Goal: Navigation & Orientation: Find specific page/section

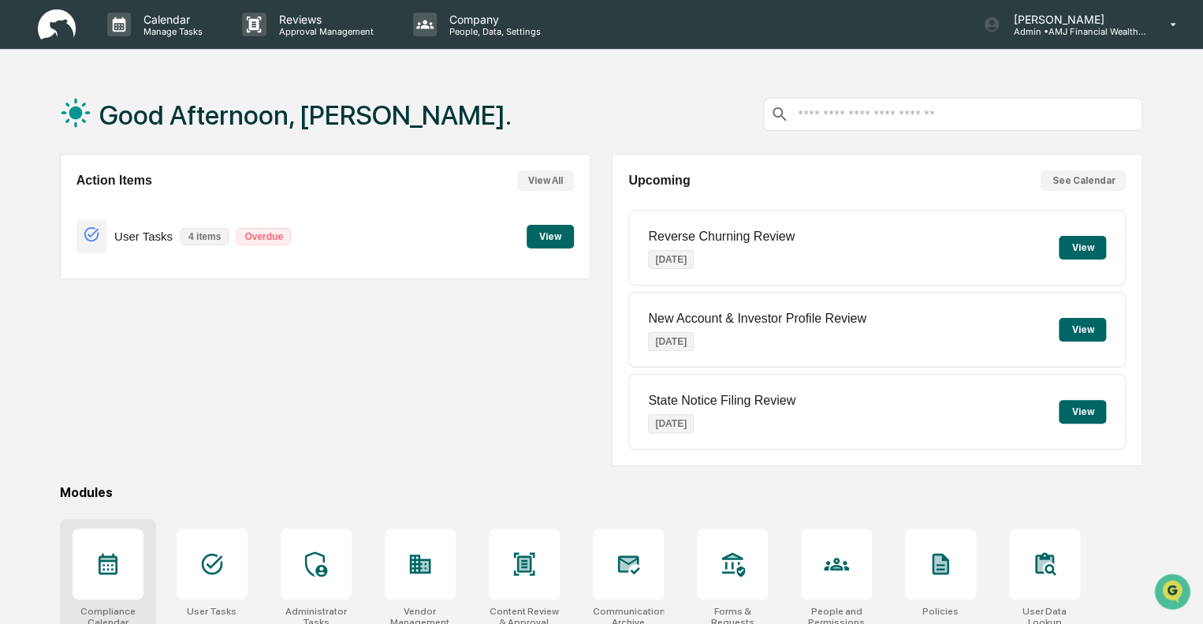
click at [112, 558] on icon at bounding box center [107, 559] width 15 height 2
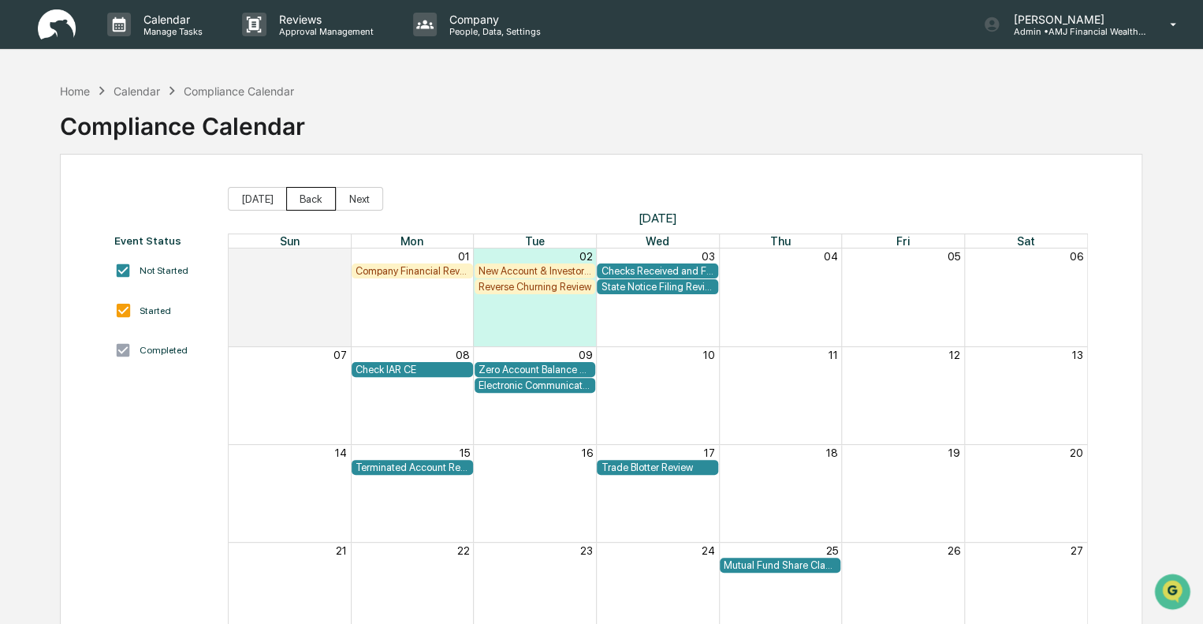
click at [309, 200] on button "Back" at bounding box center [311, 199] width 50 height 24
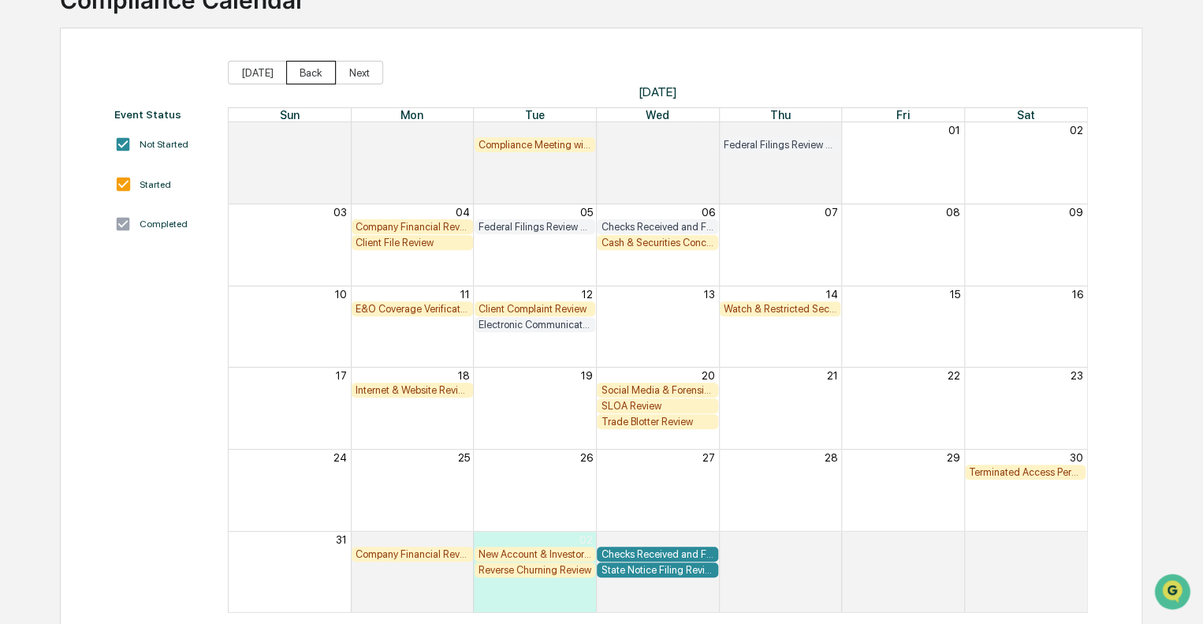
scroll to position [147, 0]
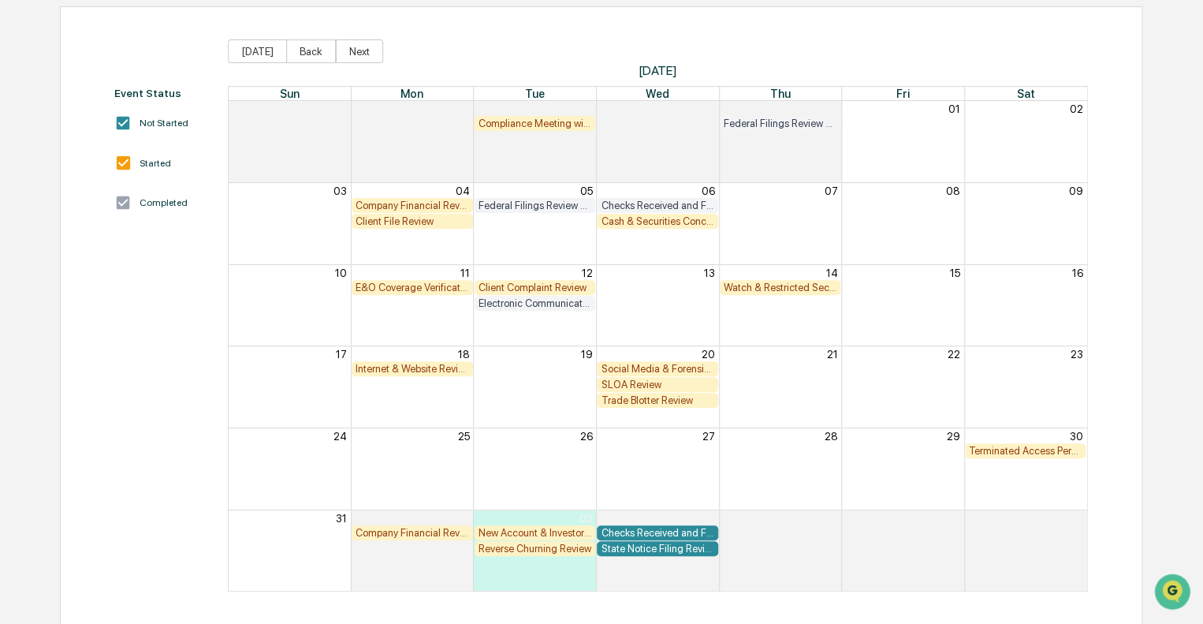
click at [408, 200] on div "Company Financial Review" at bounding box center [413, 206] width 114 height 12
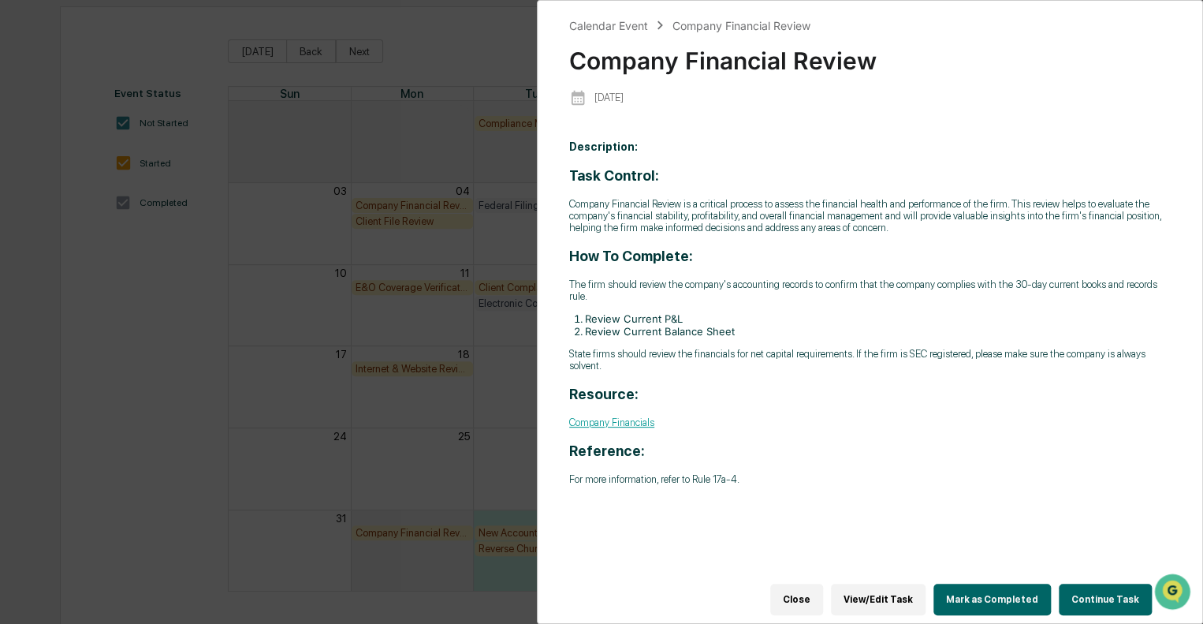
click at [810, 588] on button "Close" at bounding box center [796, 600] width 53 height 32
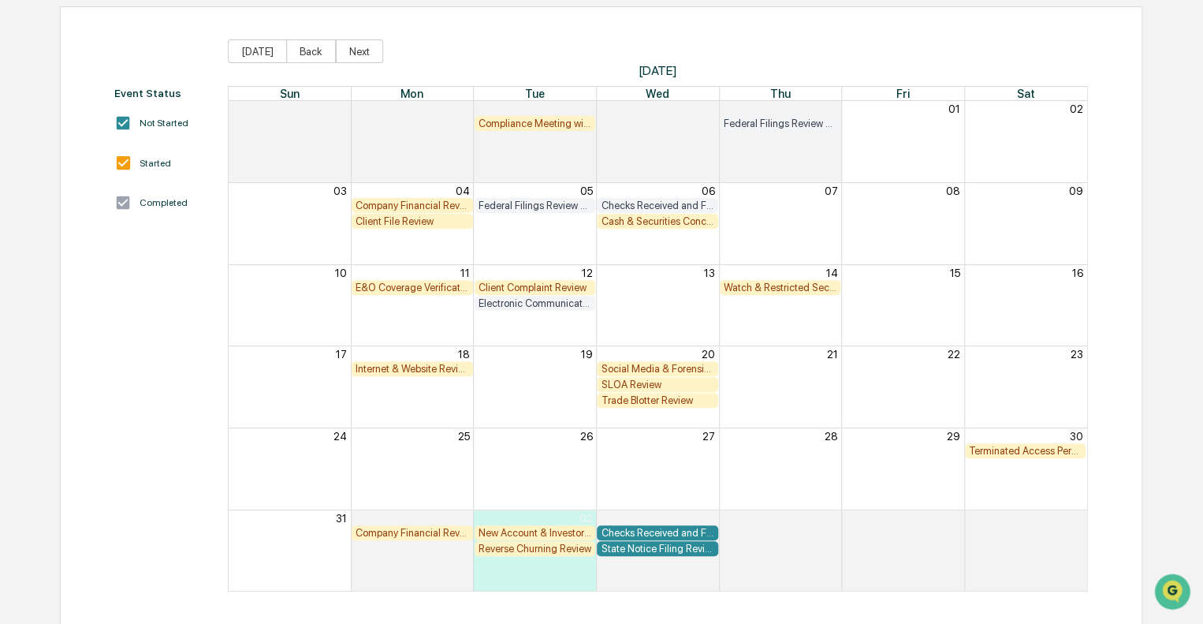
click at [666, 217] on div "Cash & Securities Concentration Review" at bounding box center [658, 221] width 114 height 12
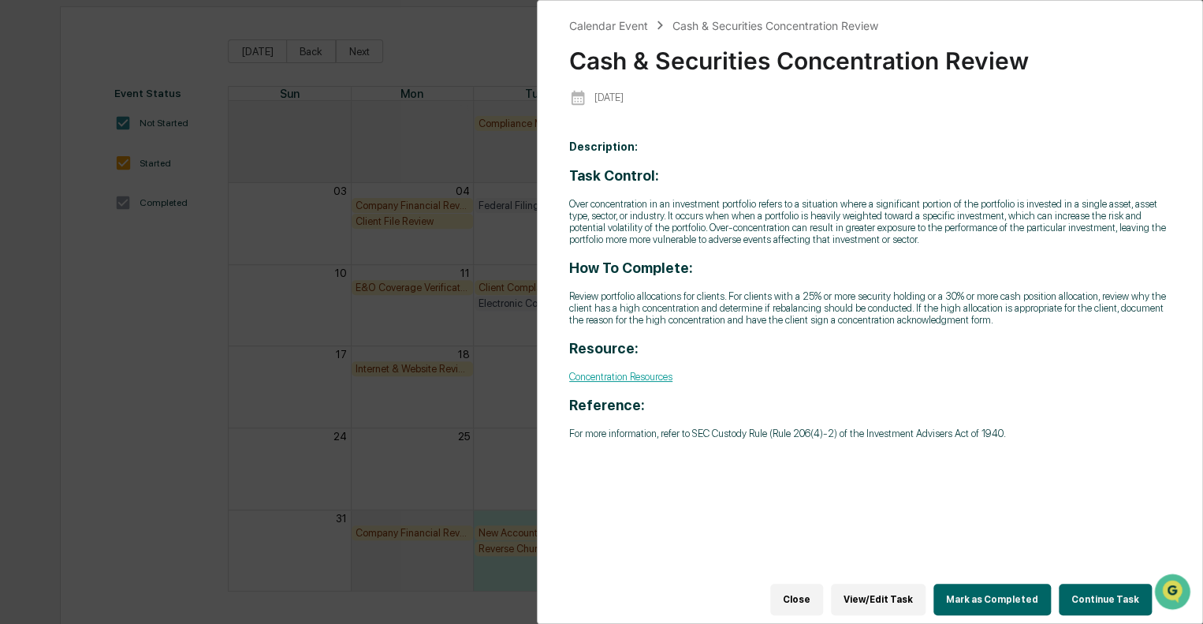
click at [814, 590] on button "Close" at bounding box center [796, 600] width 53 height 32
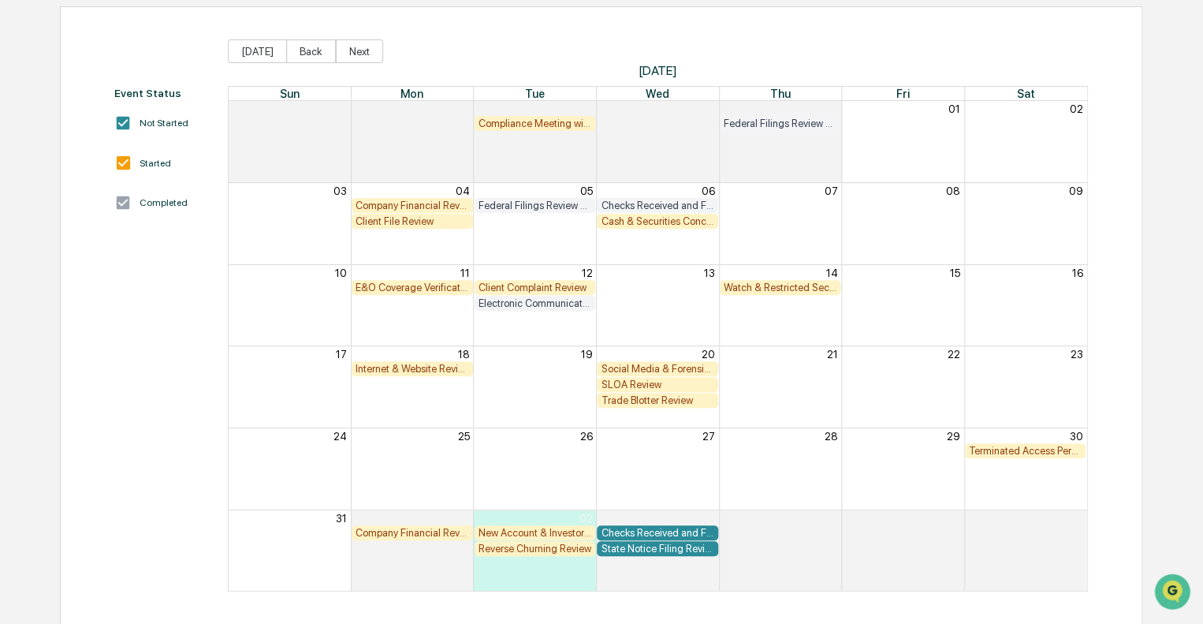
click at [548, 280] on div "Client Complaint Review" at bounding box center [535, 287] width 121 height 15
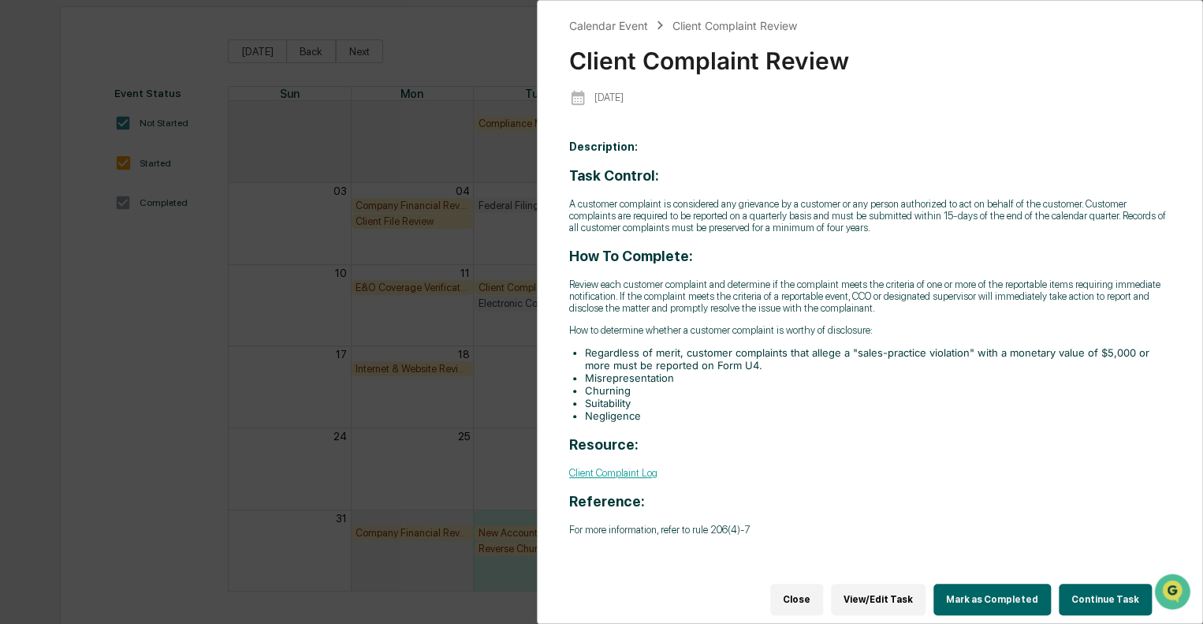
click at [912, 592] on button "View/Edit Task" at bounding box center [878, 600] width 95 height 32
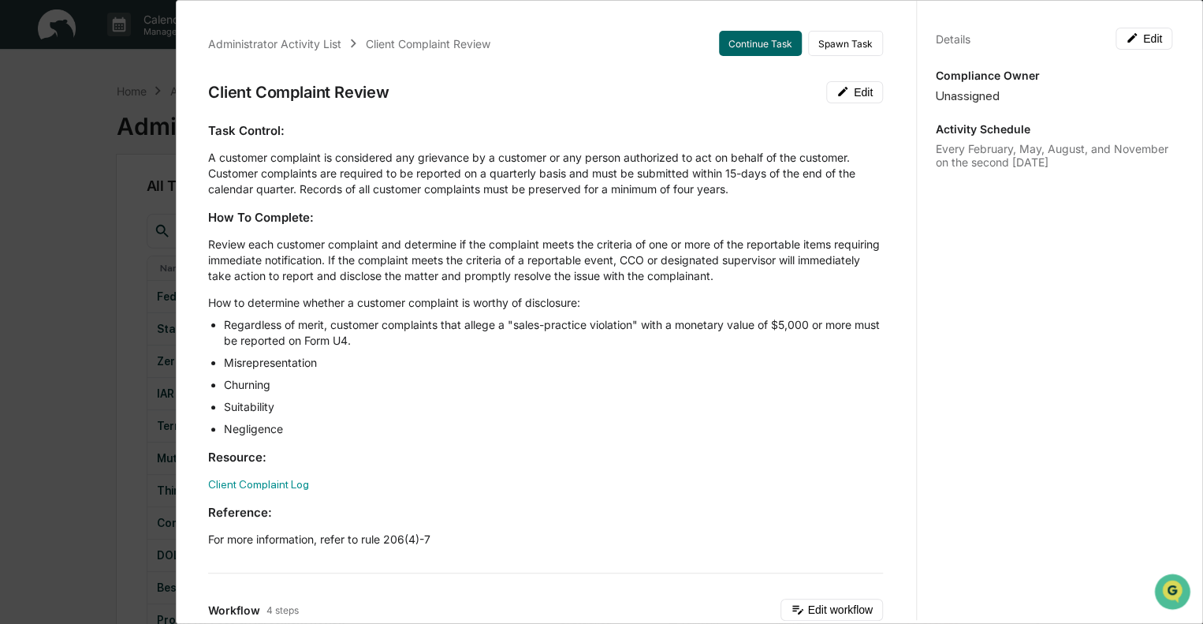
click at [53, 181] on div "Administrator Activity List Client Complaint Review Continue Task Spawn Task Cl…" at bounding box center [601, 312] width 1203 height 624
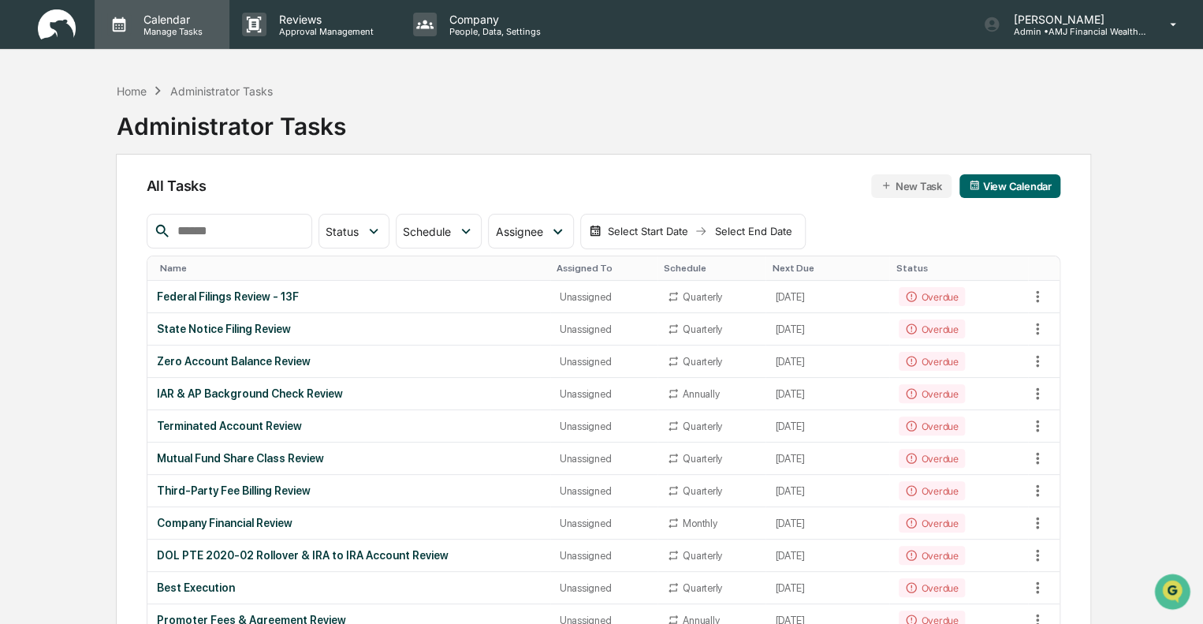
click at [166, 24] on p "Calendar" at bounding box center [171, 19] width 80 height 13
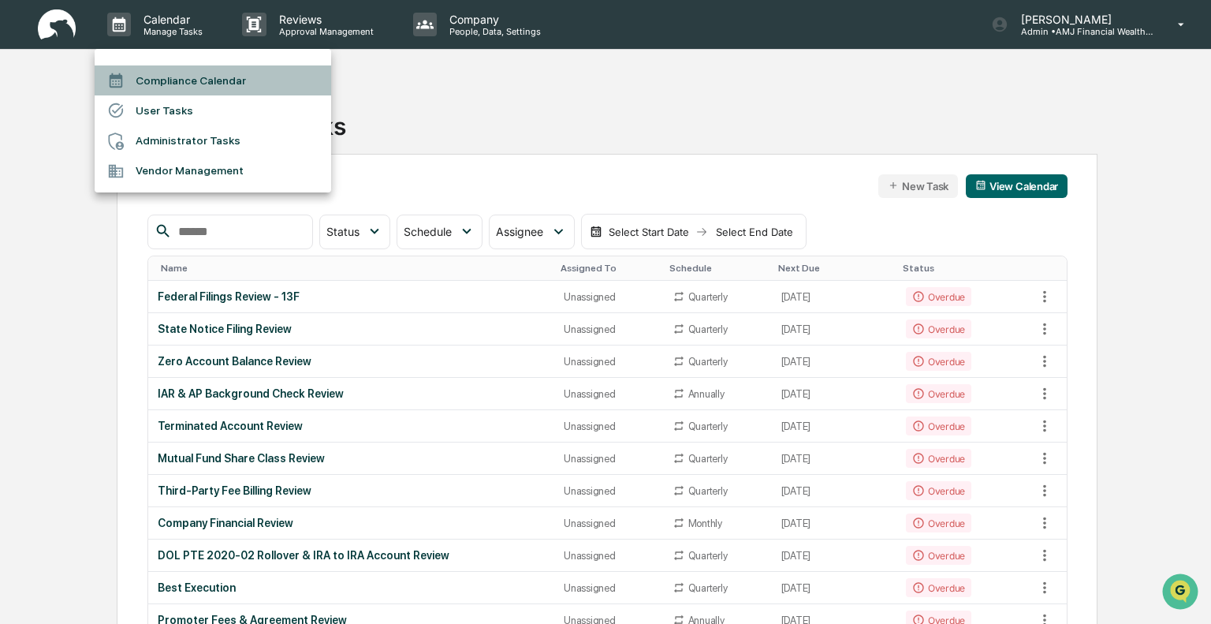
click at [183, 75] on li "Compliance Calendar" at bounding box center [213, 80] width 237 height 30
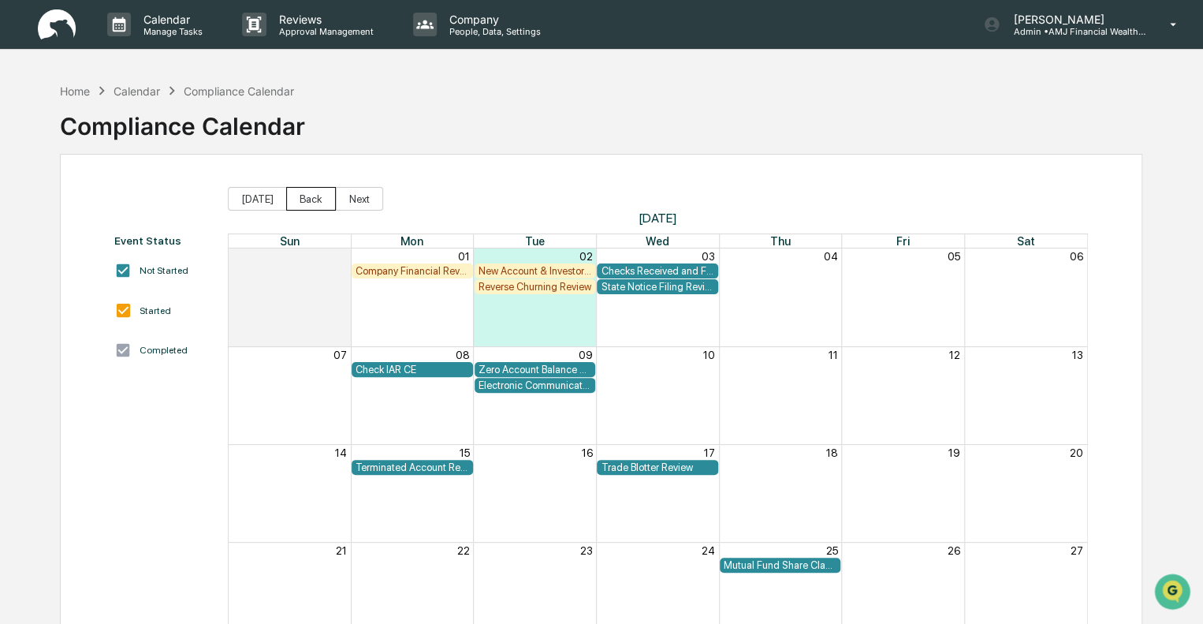
click at [319, 199] on button "Back" at bounding box center [311, 199] width 50 height 24
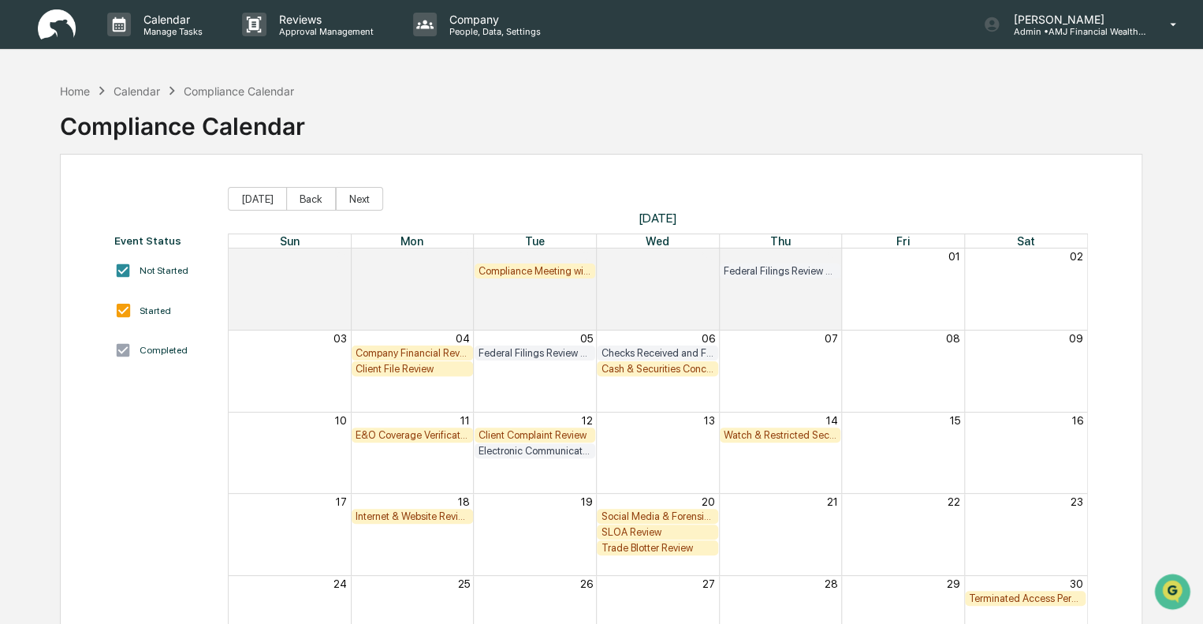
click at [773, 432] on div "Watch & Restricted Securities List" at bounding box center [781, 435] width 114 height 12
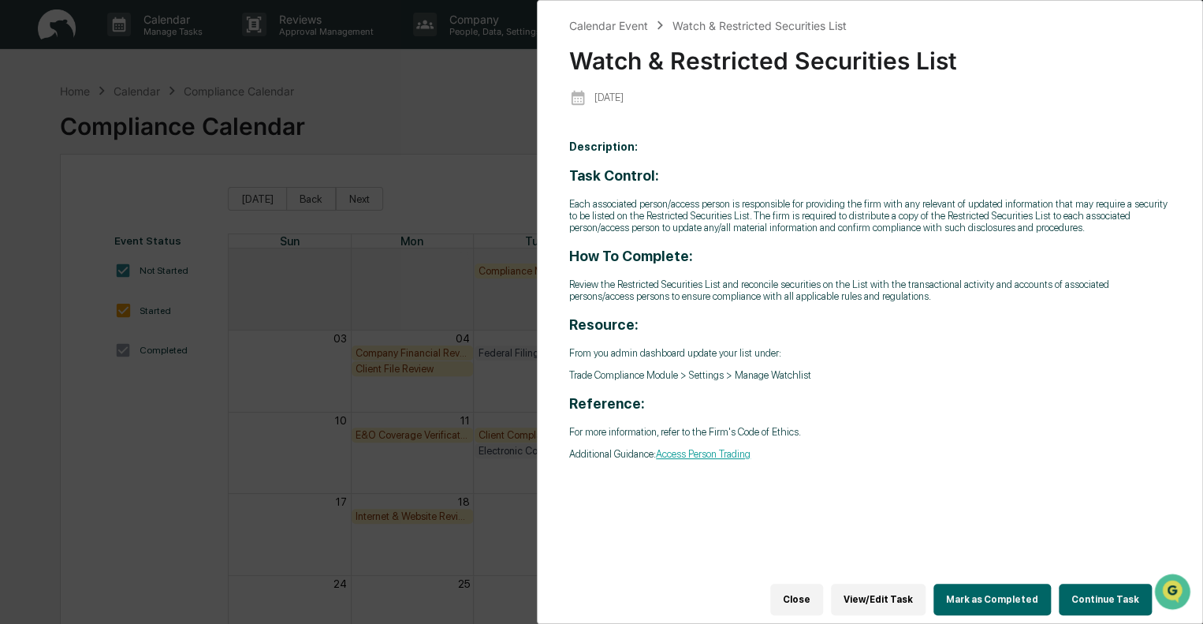
click at [812, 589] on button "Close" at bounding box center [796, 600] width 53 height 32
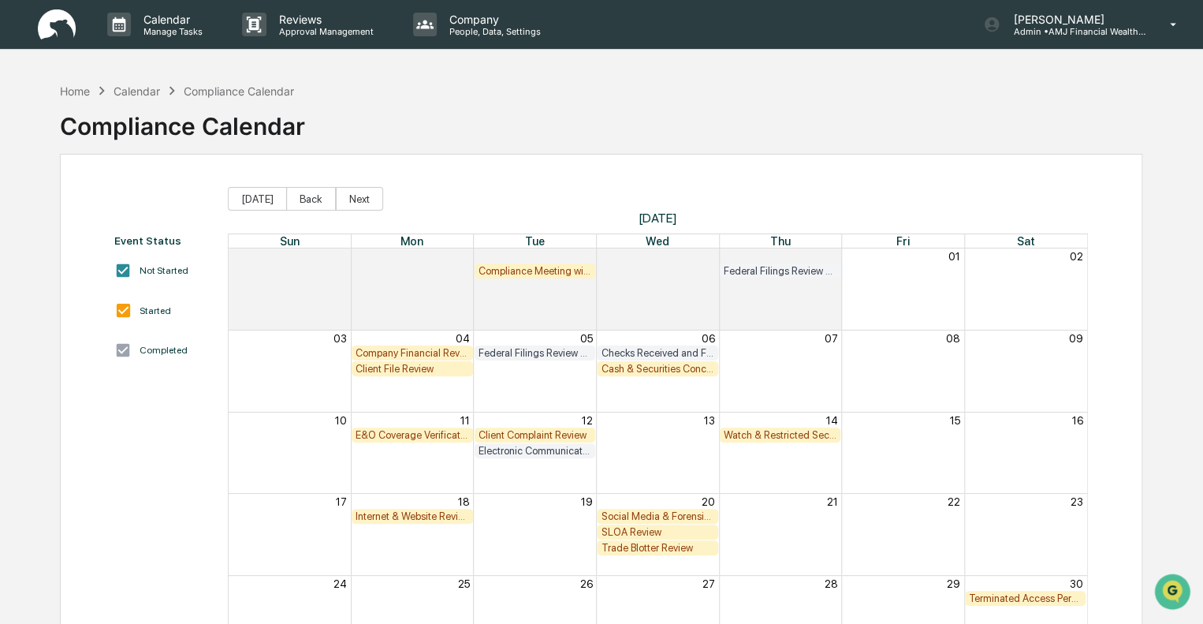
click at [784, 433] on div "Watch & Restricted Securities List" at bounding box center [781, 435] width 114 height 12
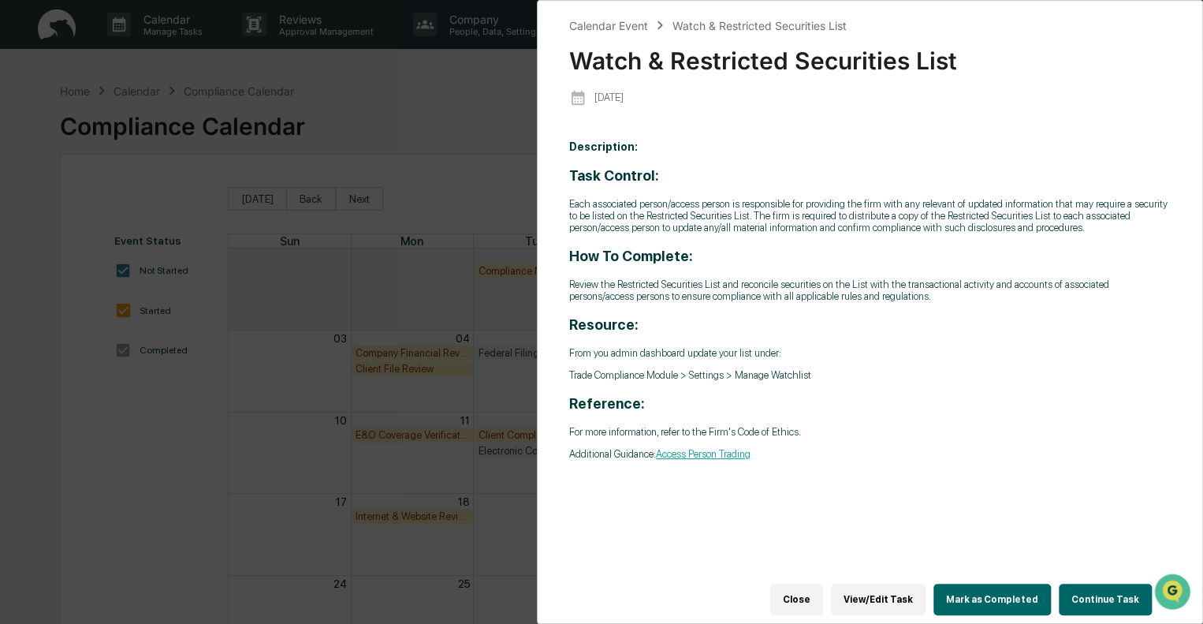
click at [818, 590] on button "Close" at bounding box center [796, 600] width 53 height 32
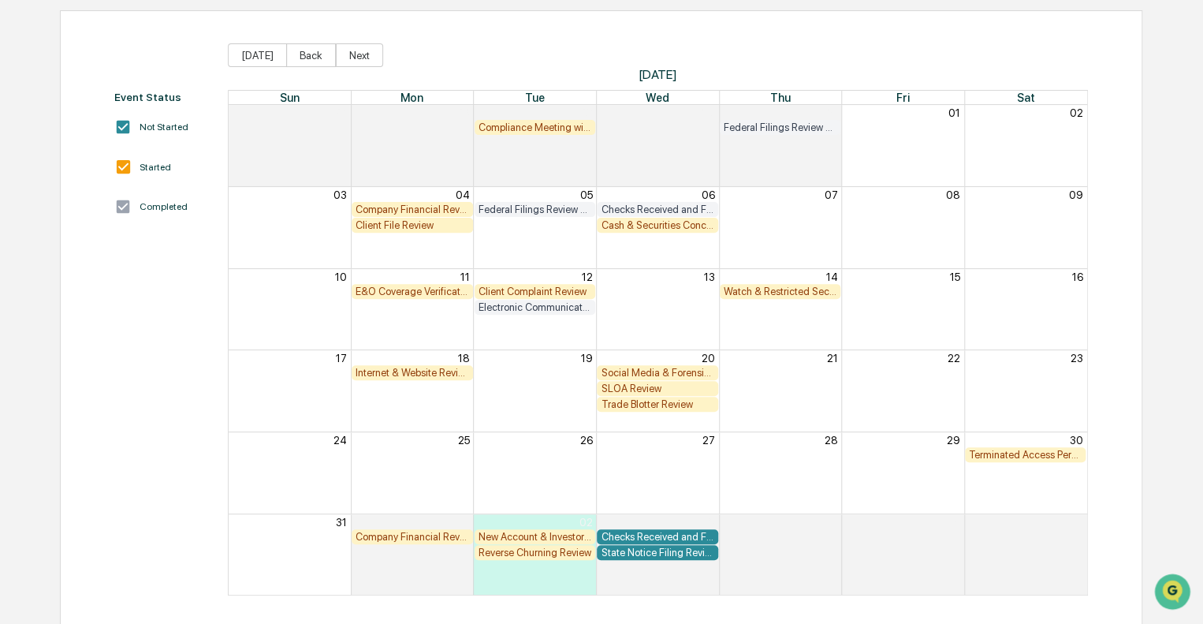
scroll to position [147, 0]
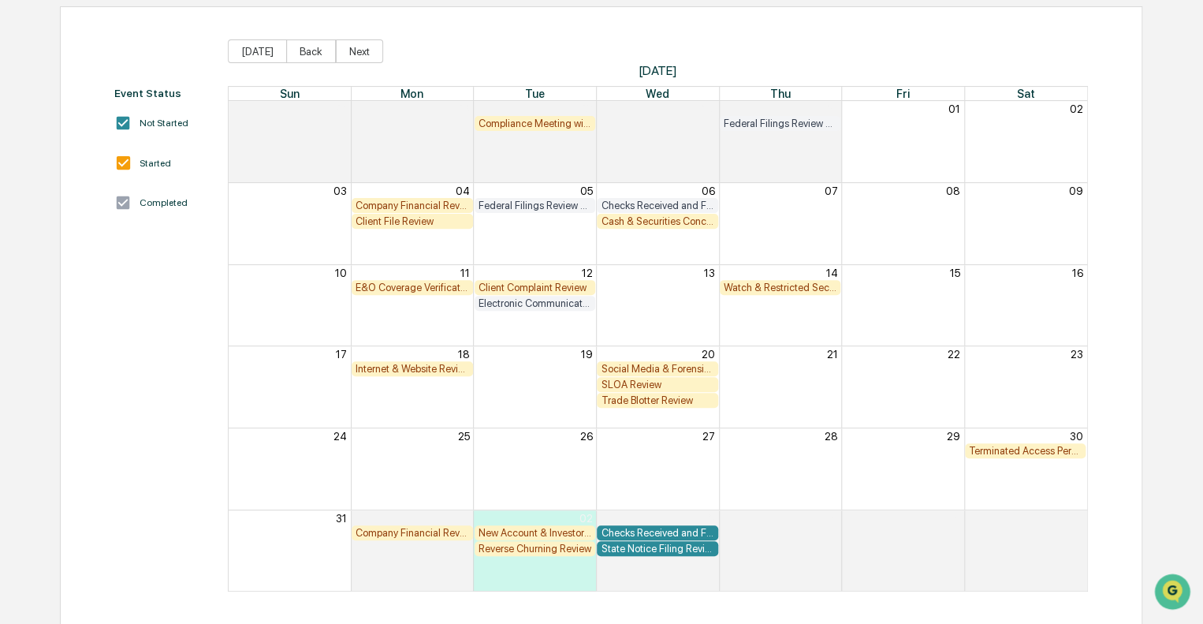
click at [399, 369] on div "Internet & Website Review" at bounding box center [413, 369] width 114 height 12
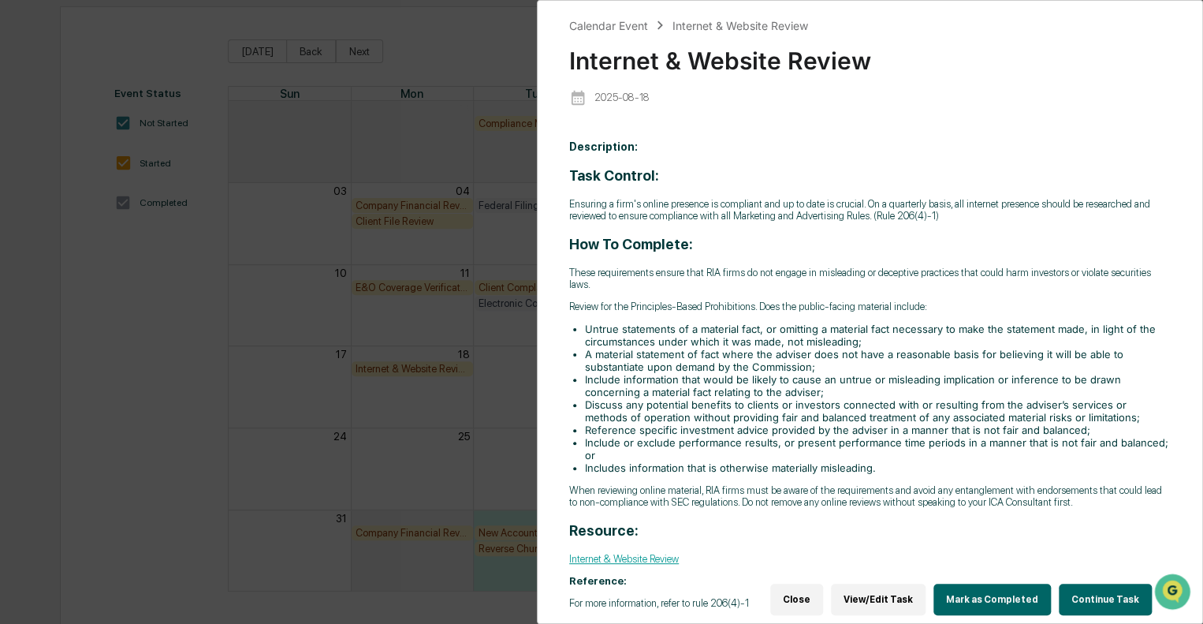
click at [813, 589] on button "Close" at bounding box center [796, 600] width 53 height 32
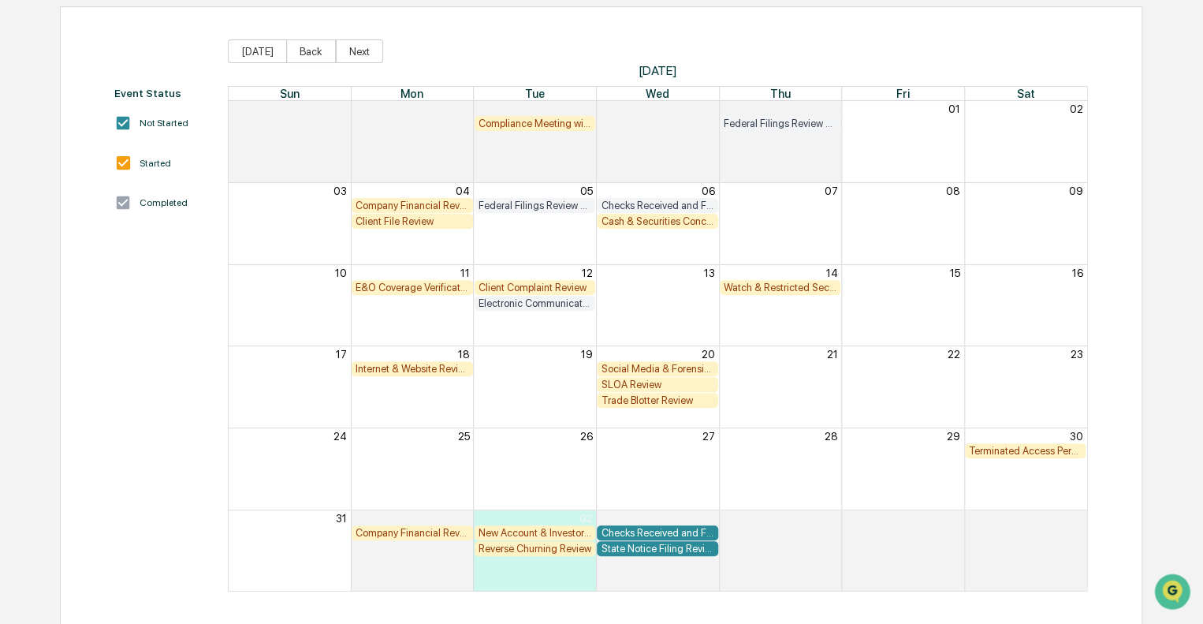
click at [688, 368] on div "Social Media & Forensic Testing" at bounding box center [658, 369] width 114 height 12
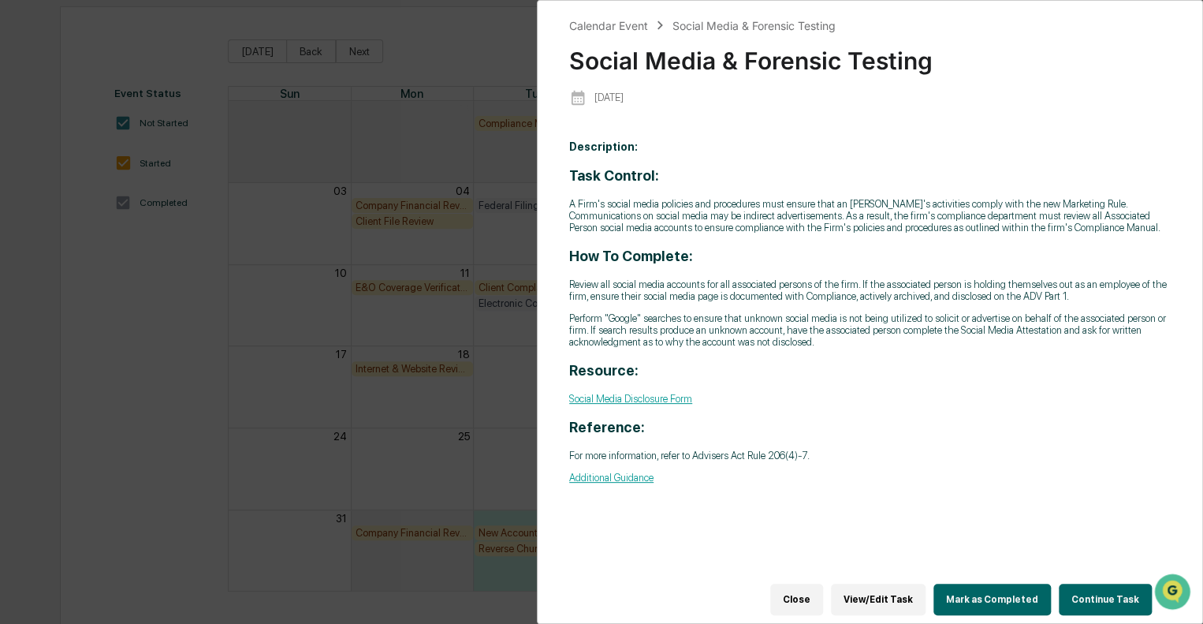
click at [822, 592] on button "Close" at bounding box center [796, 600] width 53 height 32
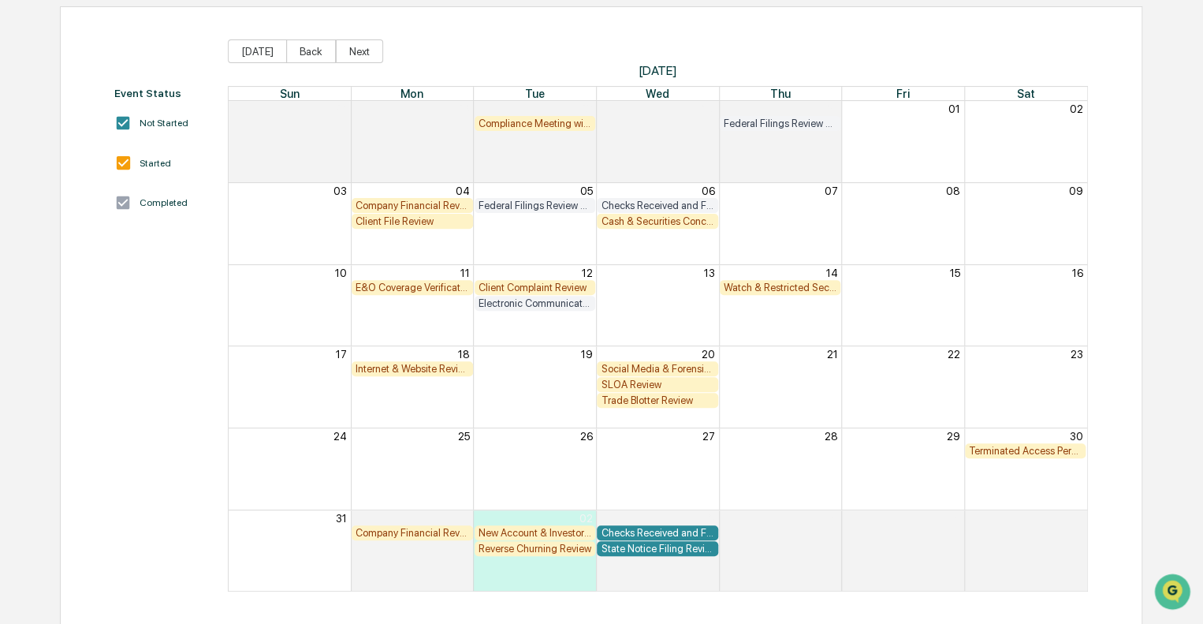
click at [643, 367] on div "Social Media & Forensic Testing" at bounding box center [658, 369] width 114 height 12
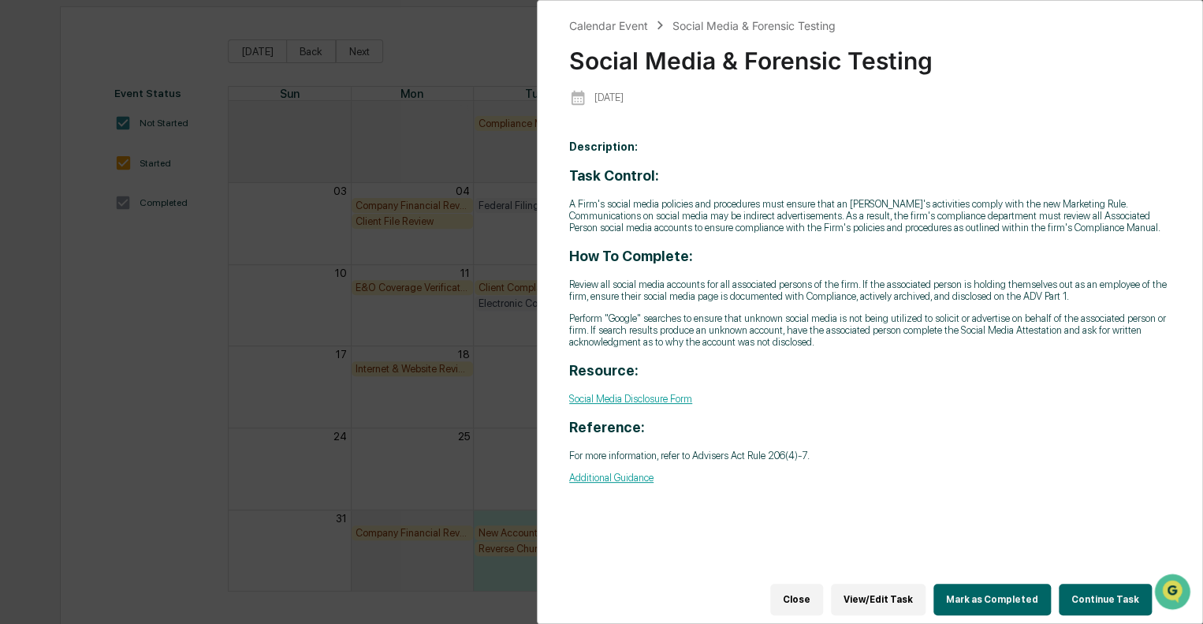
click at [818, 595] on button "Close" at bounding box center [796, 600] width 53 height 32
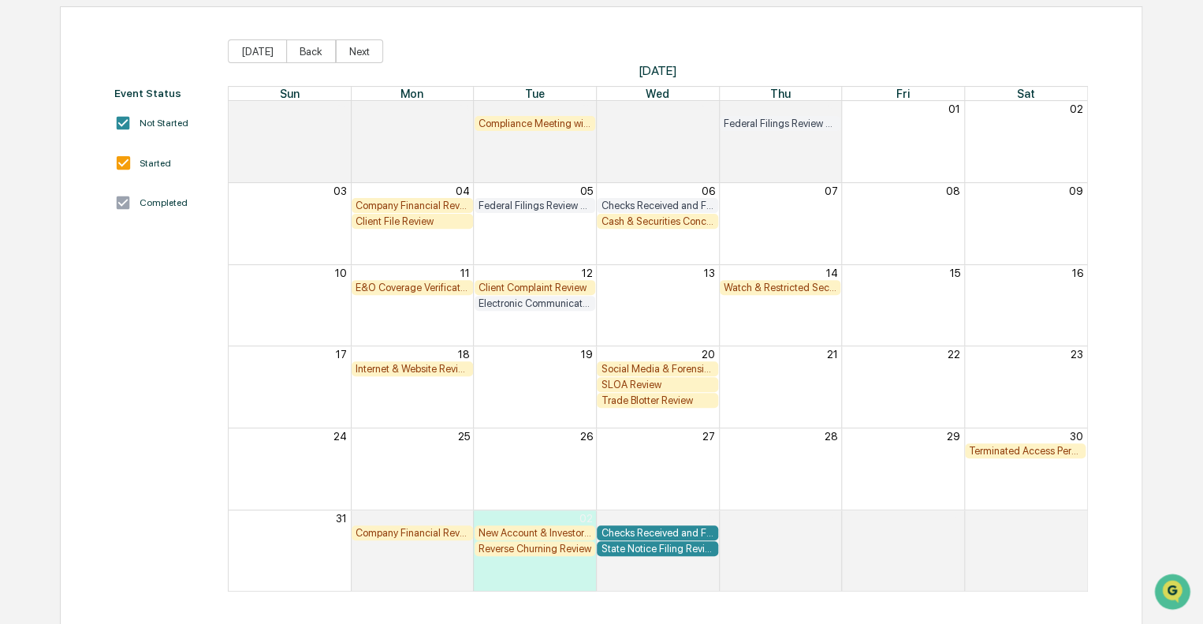
click at [651, 386] on div "SLOA Review" at bounding box center [658, 385] width 114 height 12
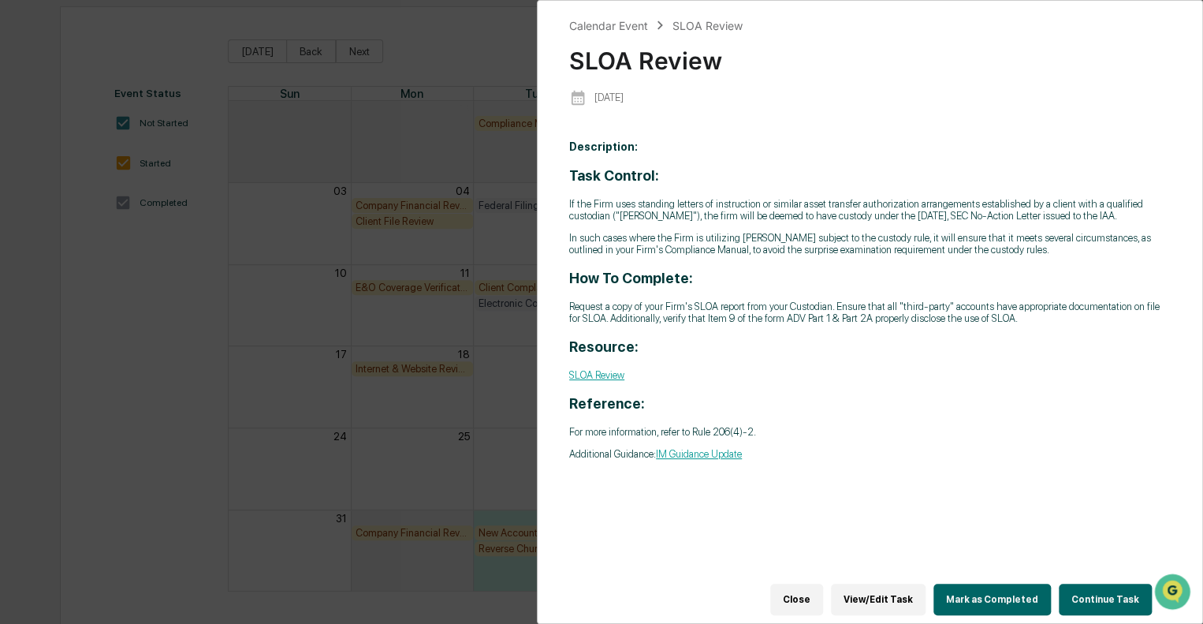
click at [823, 584] on button "Close" at bounding box center [796, 600] width 53 height 32
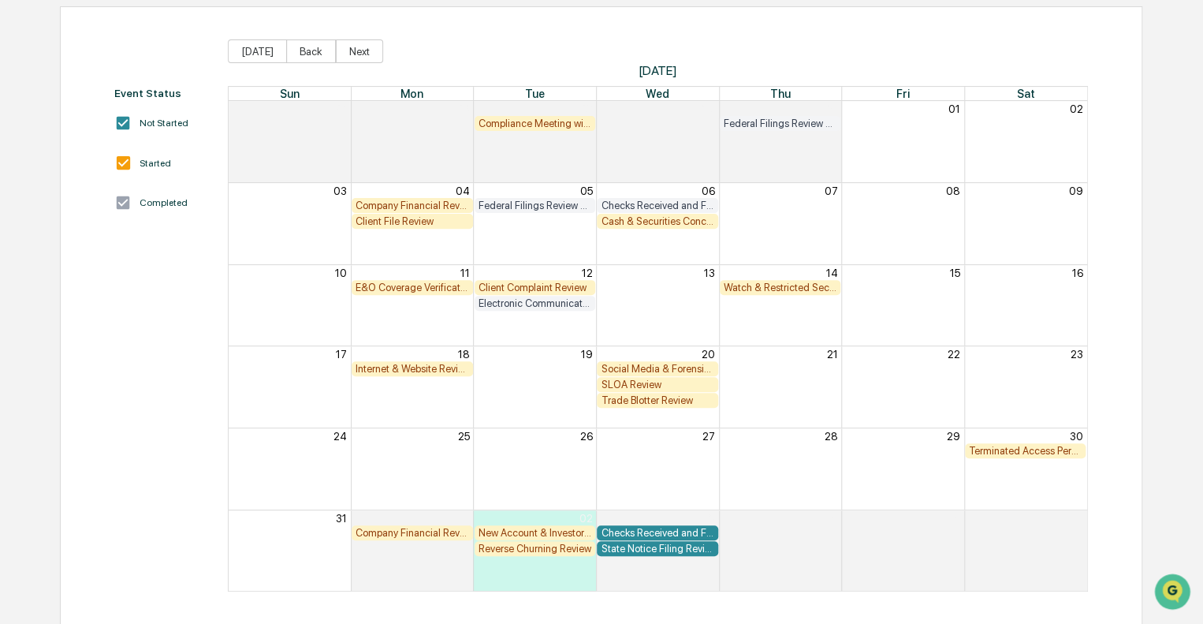
click at [1033, 449] on div "Terminated Access Person Audit" at bounding box center [1026, 451] width 114 height 12
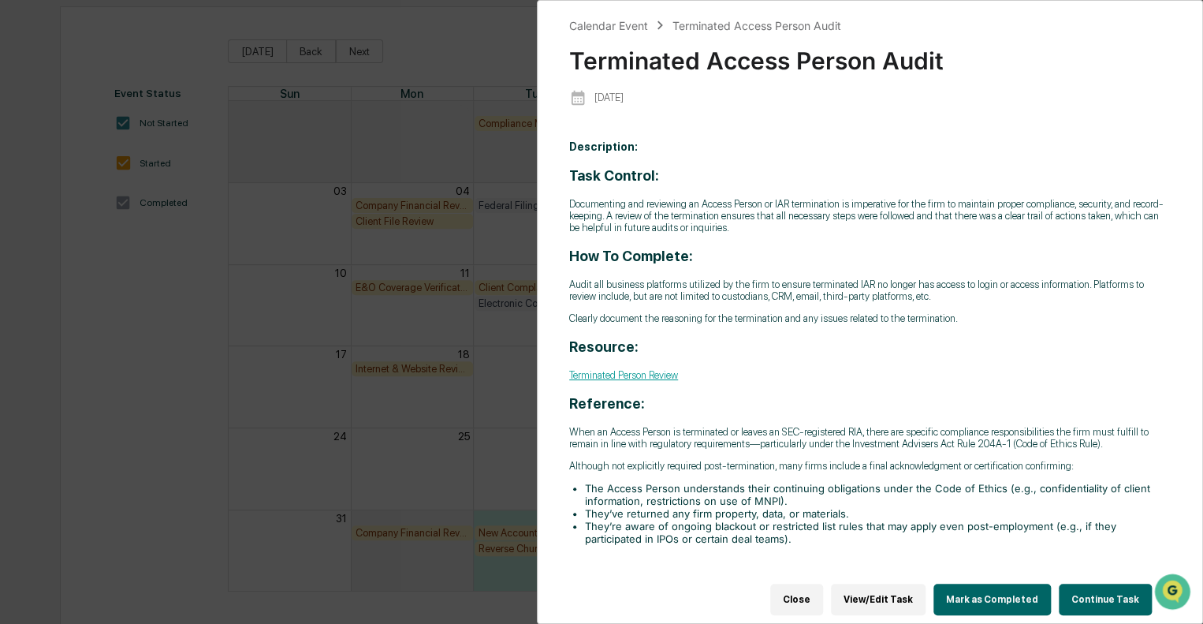
click at [813, 589] on button "Close" at bounding box center [796, 600] width 53 height 32
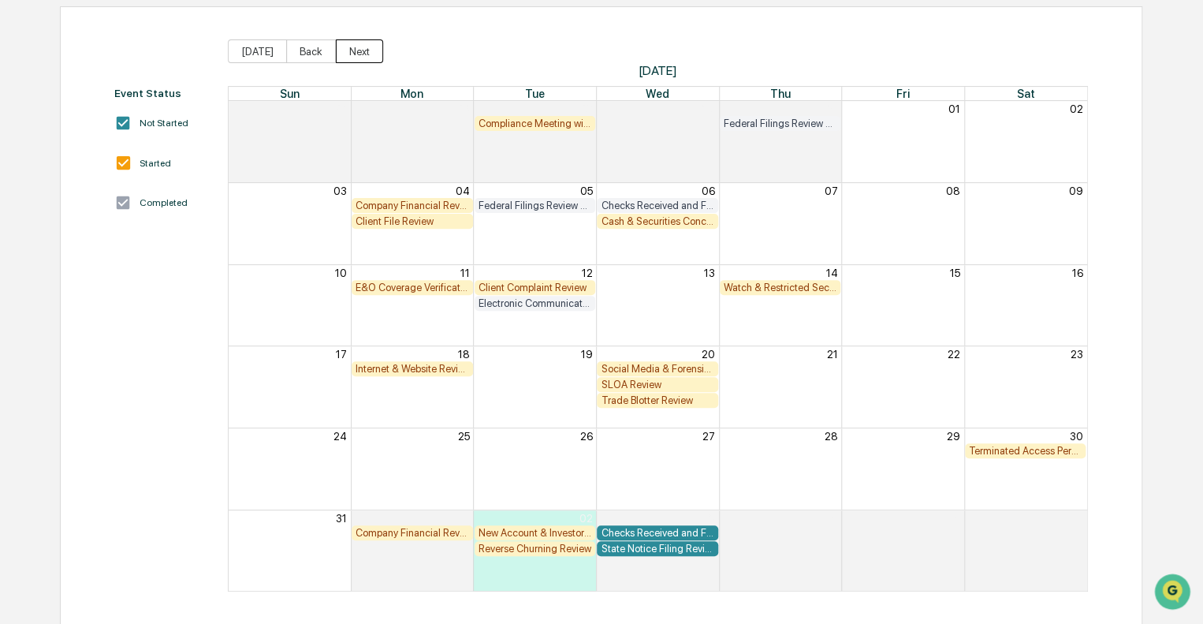
click at [356, 50] on button "Next" at bounding box center [359, 51] width 47 height 24
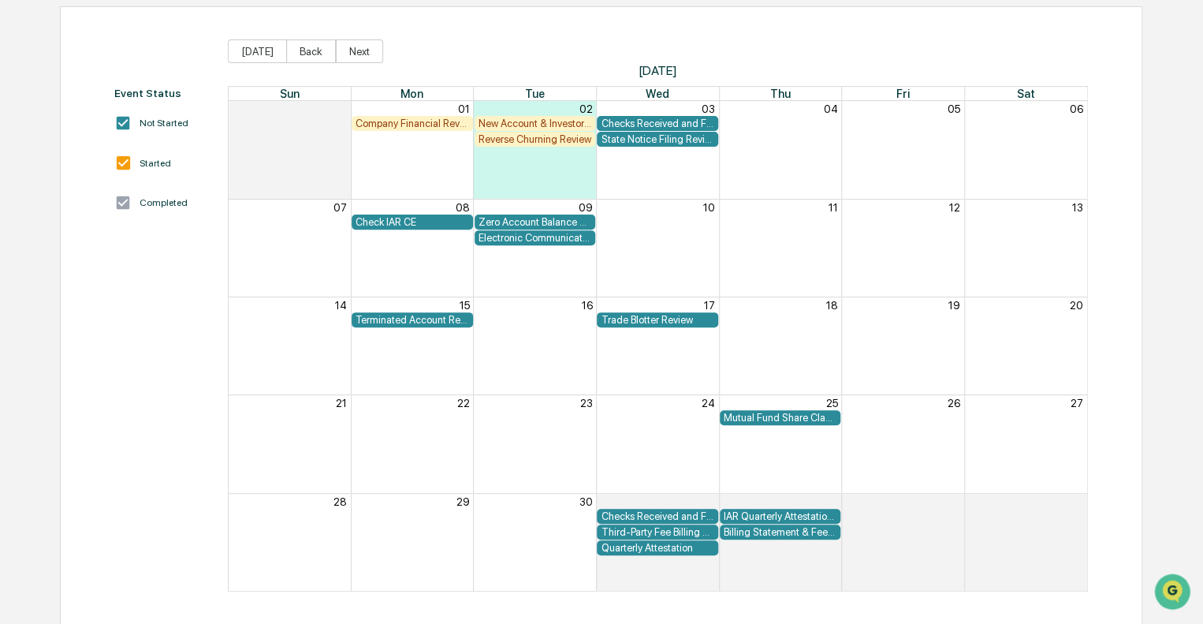
click at [530, 121] on div "New Account & Investor Profile Review" at bounding box center [536, 123] width 114 height 12
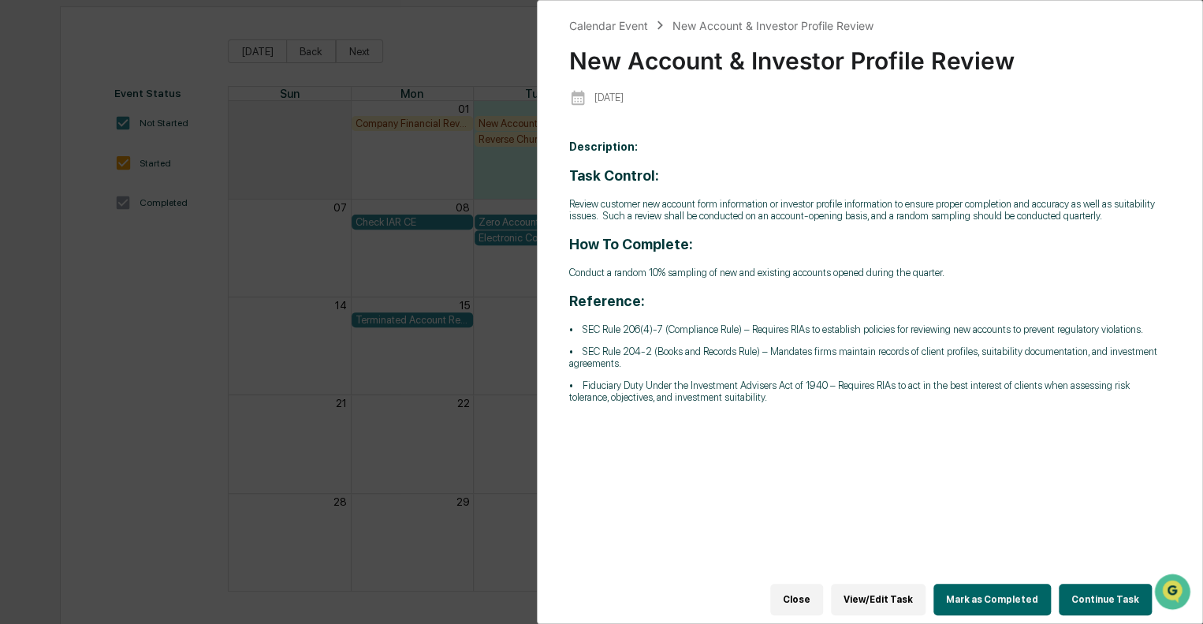
click at [820, 589] on button "Close" at bounding box center [796, 600] width 53 height 32
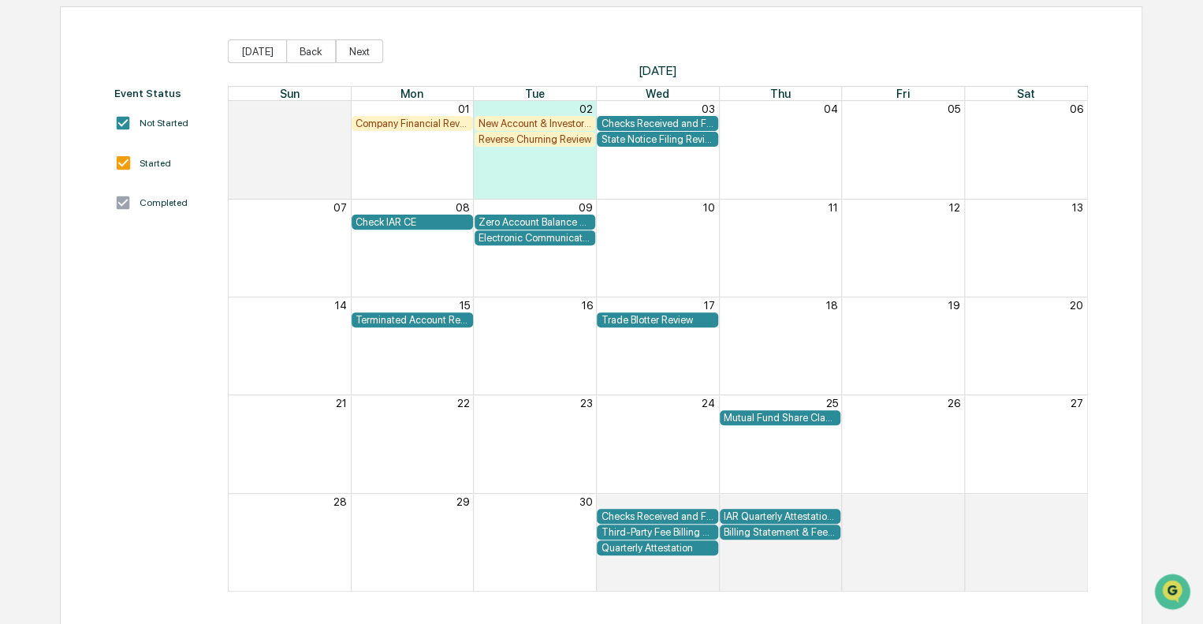
click at [524, 135] on div "Reverse Churning Review" at bounding box center [536, 139] width 114 height 12
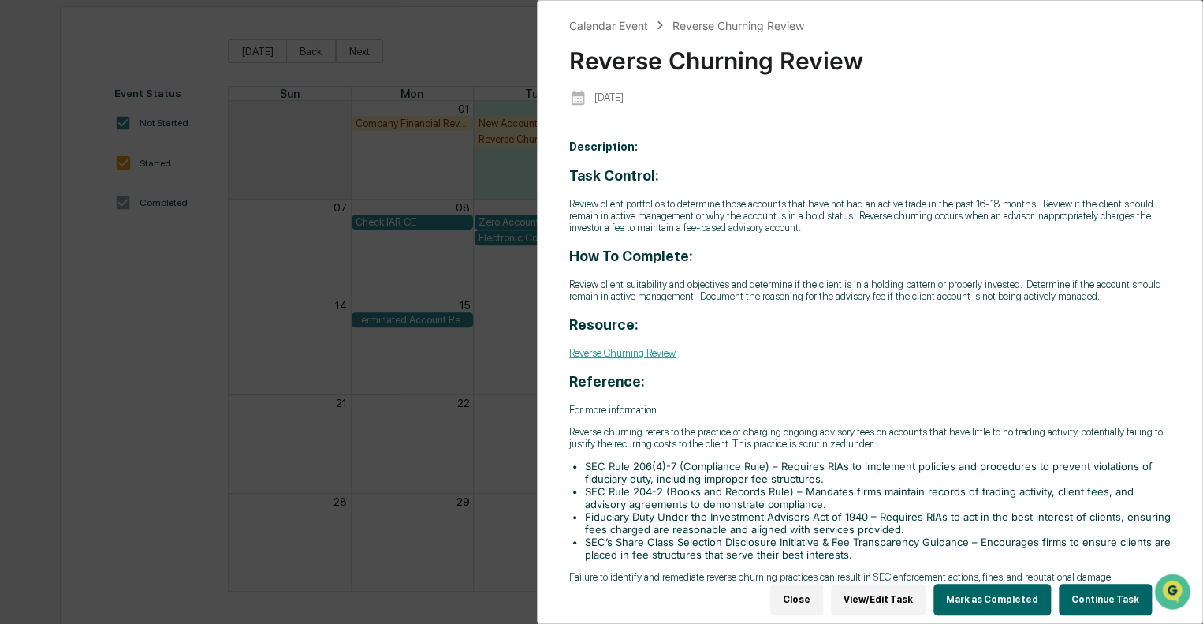
click at [798, 594] on button "Close" at bounding box center [796, 600] width 53 height 32
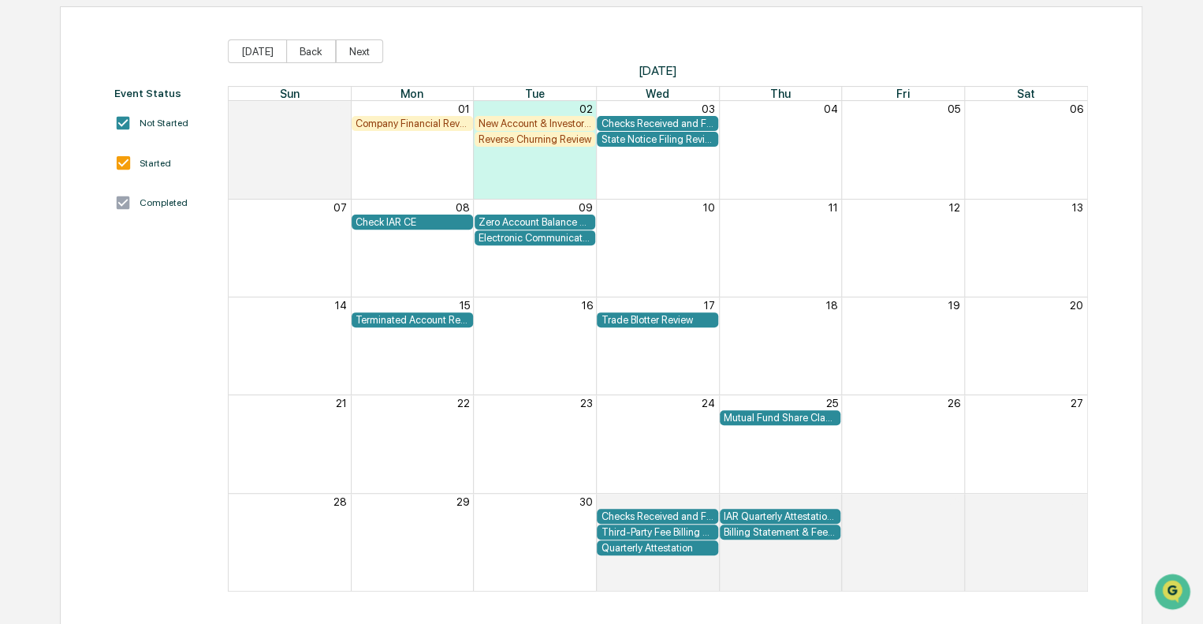
click at [647, 138] on div "State Notice Filing Review" at bounding box center [658, 139] width 114 height 12
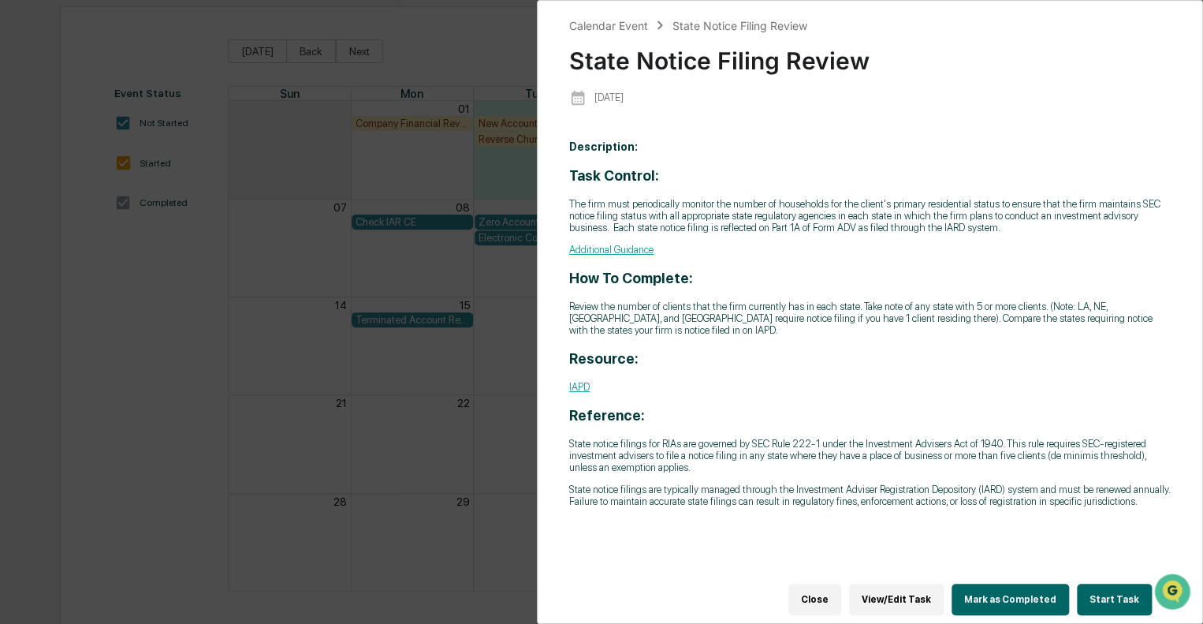
click at [829, 592] on button "Close" at bounding box center [815, 600] width 53 height 32
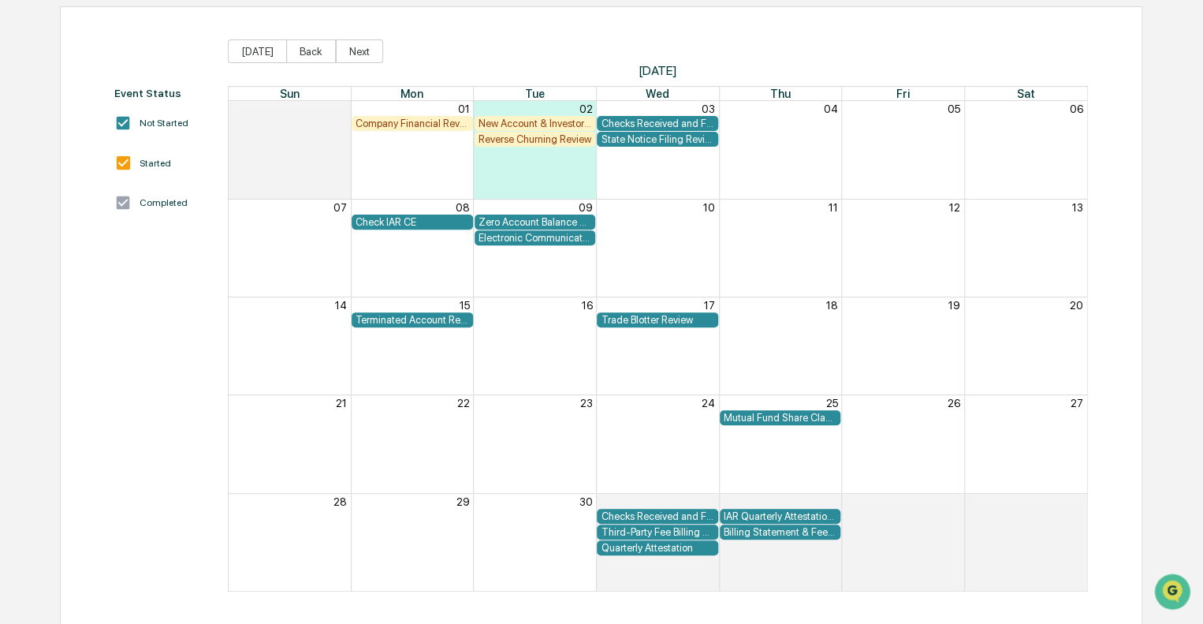
click at [391, 218] on div "Check IAR CE" at bounding box center [413, 222] width 114 height 12
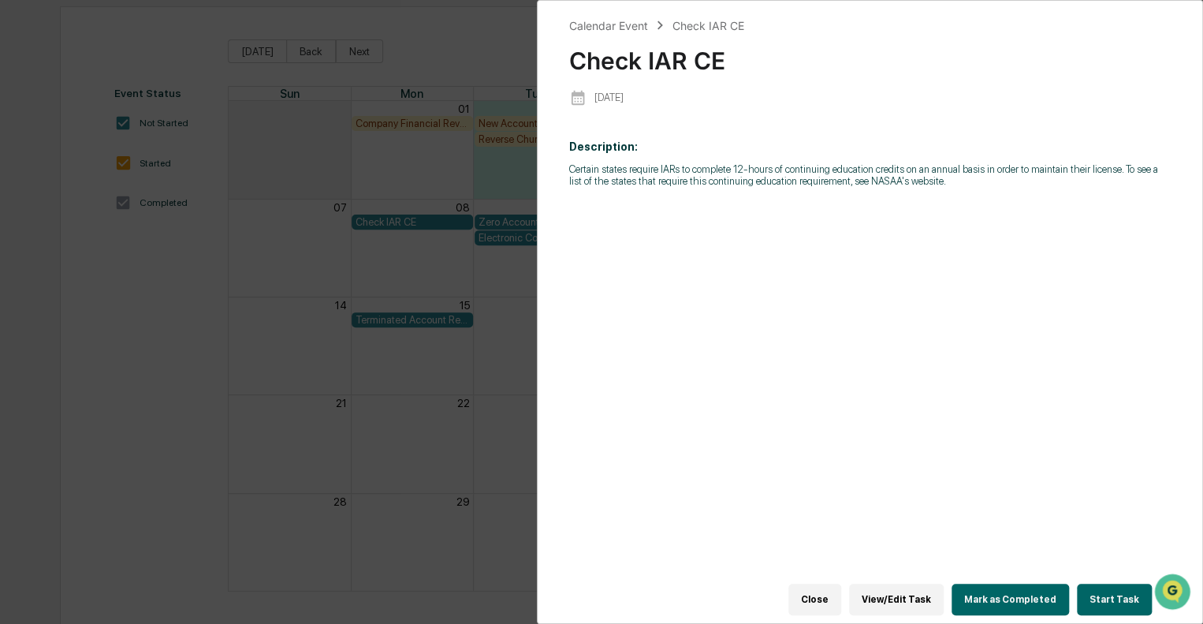
click at [827, 591] on button "Close" at bounding box center [815, 600] width 53 height 32
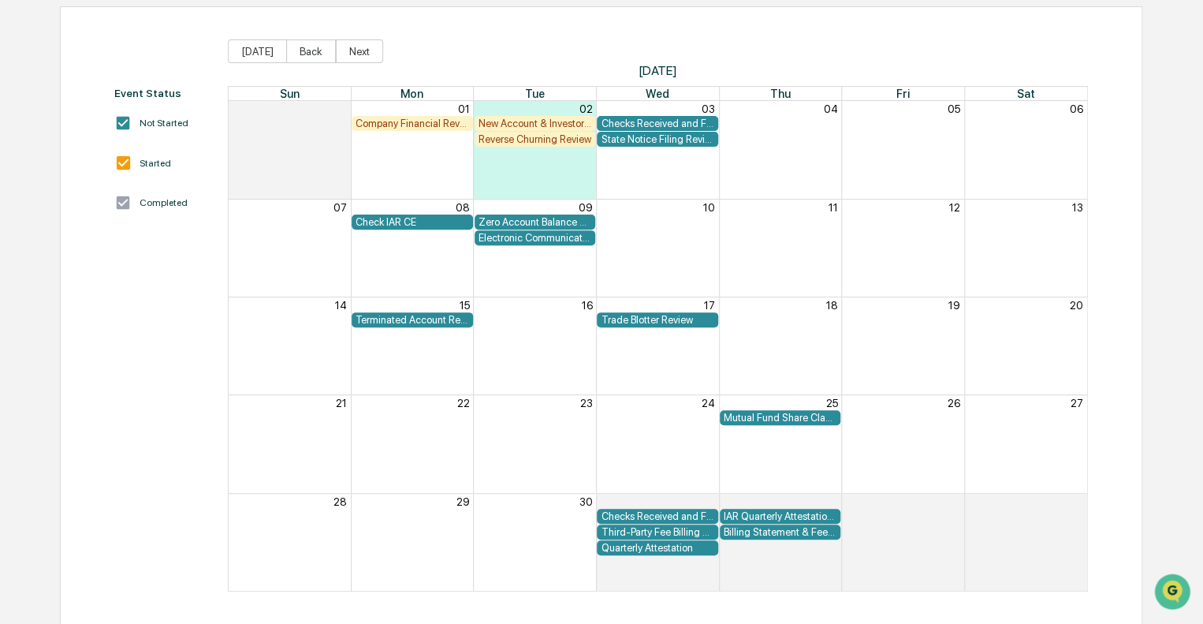
click at [533, 217] on div "Zero Account Balance Review" at bounding box center [536, 222] width 114 height 12
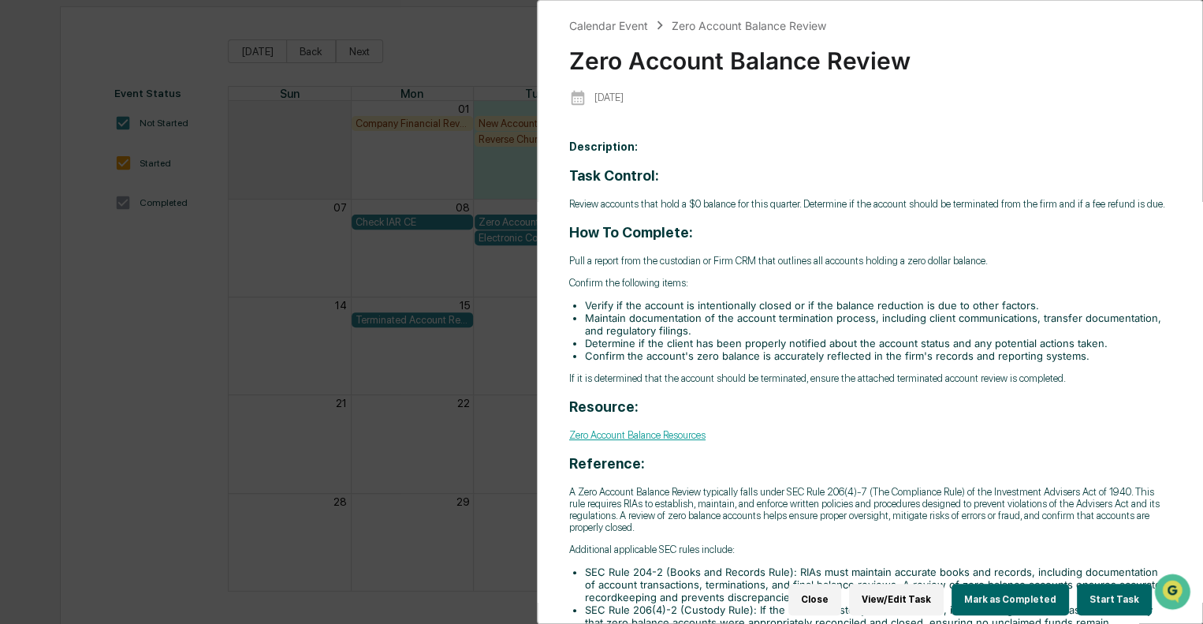
click at [815, 590] on button "Close" at bounding box center [815, 600] width 53 height 32
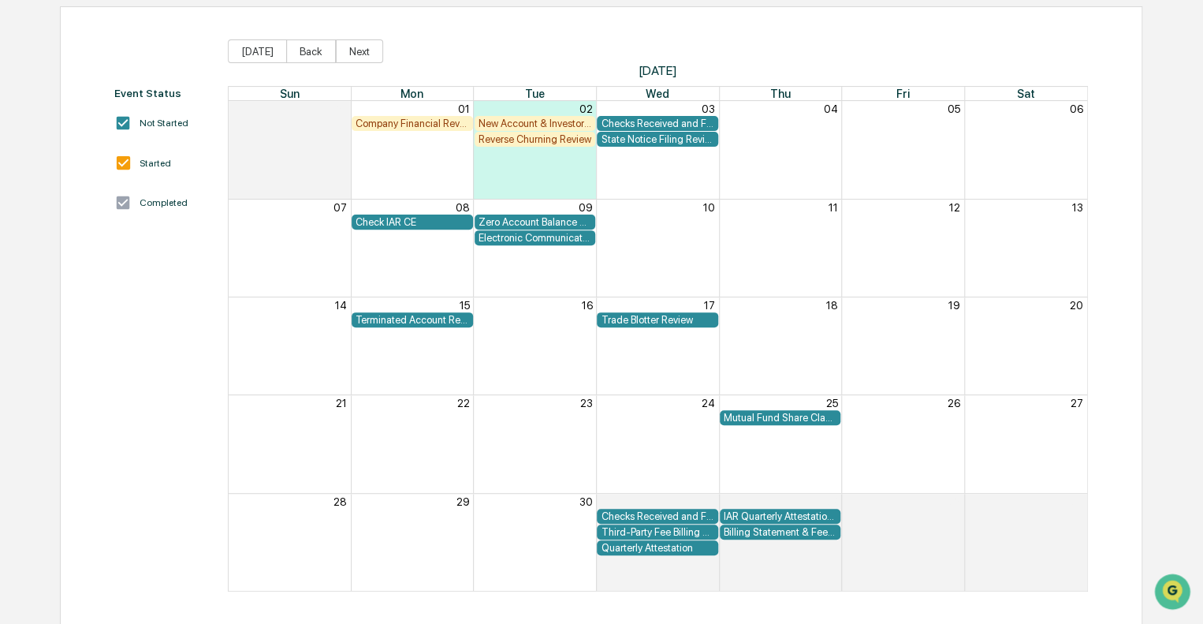
click at [531, 236] on div "Electronic Communication Review" at bounding box center [536, 238] width 114 height 12
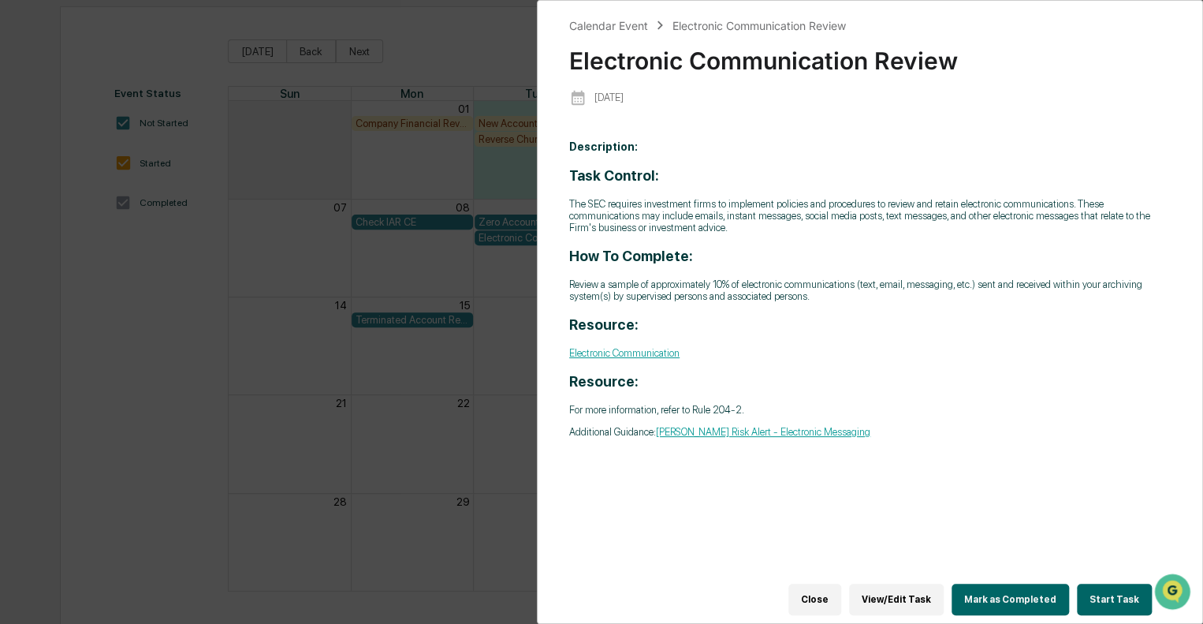
click at [833, 591] on button "Close" at bounding box center [815, 600] width 53 height 32
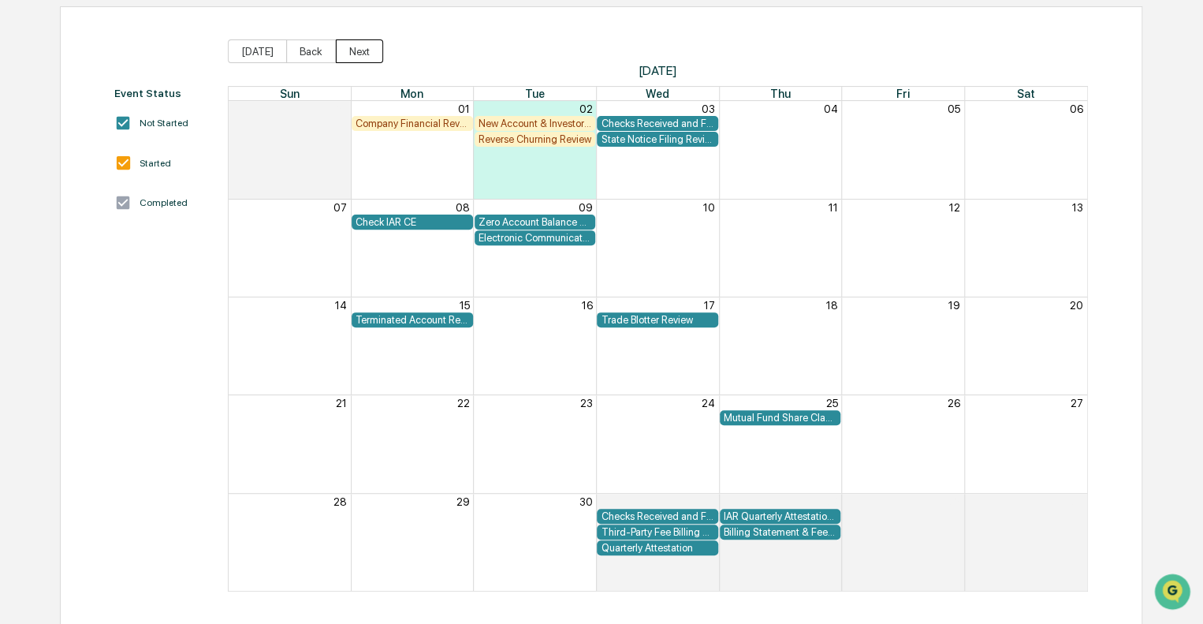
click at [352, 48] on button "Next" at bounding box center [359, 51] width 47 height 24
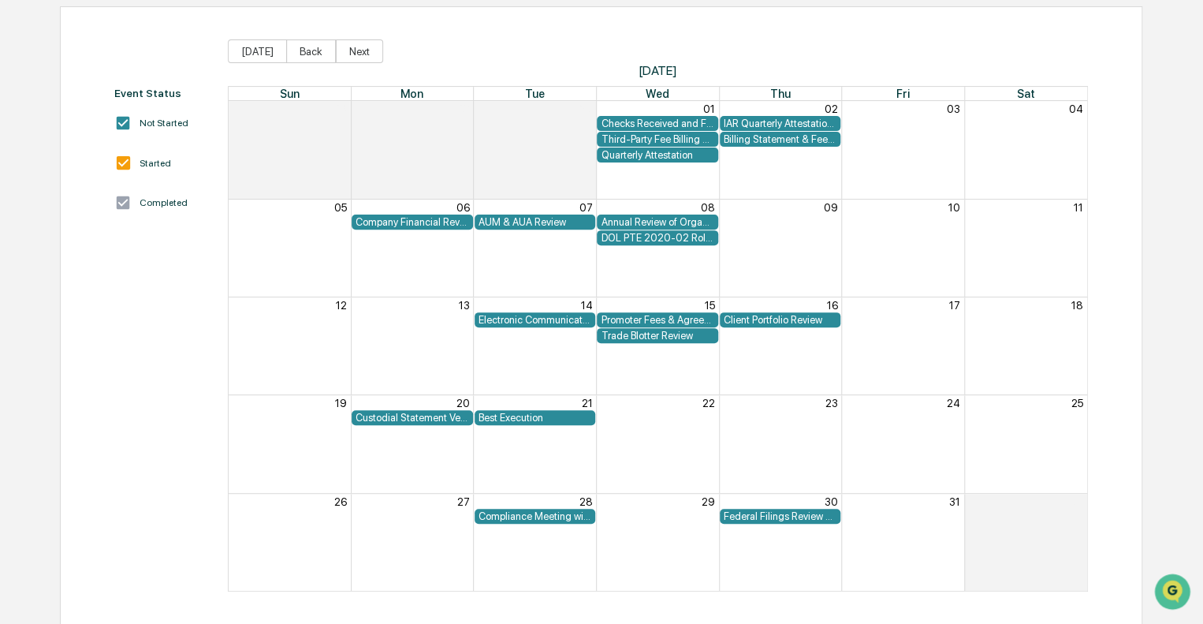
click at [635, 137] on div "Third-Party Fee Billing Review" at bounding box center [658, 139] width 114 height 12
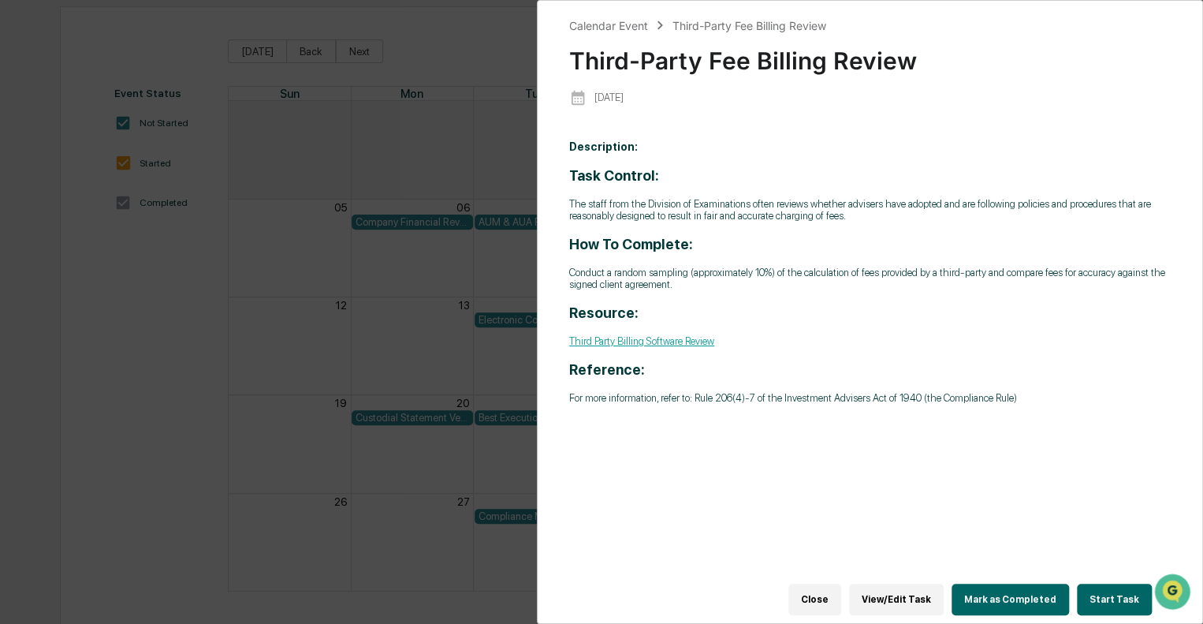
click at [828, 589] on button "Close" at bounding box center [815, 600] width 53 height 32
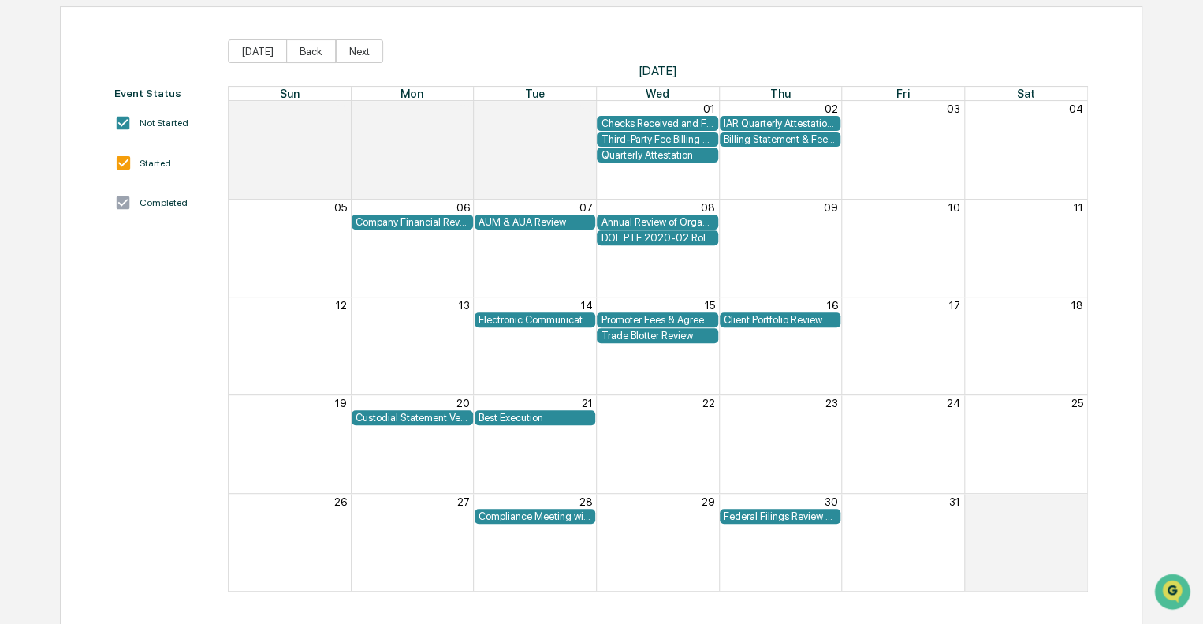
click at [780, 141] on div "Billing Statement & Fee Calculations Report Review" at bounding box center [781, 139] width 114 height 12
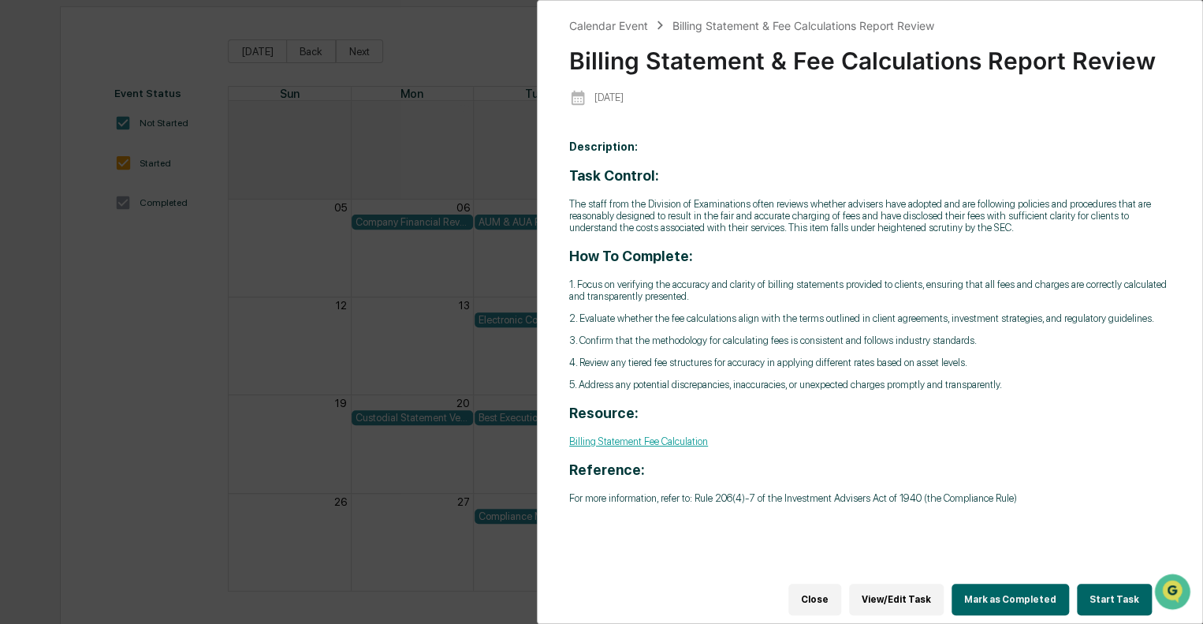
click at [841, 599] on button "Close" at bounding box center [815, 600] width 53 height 32
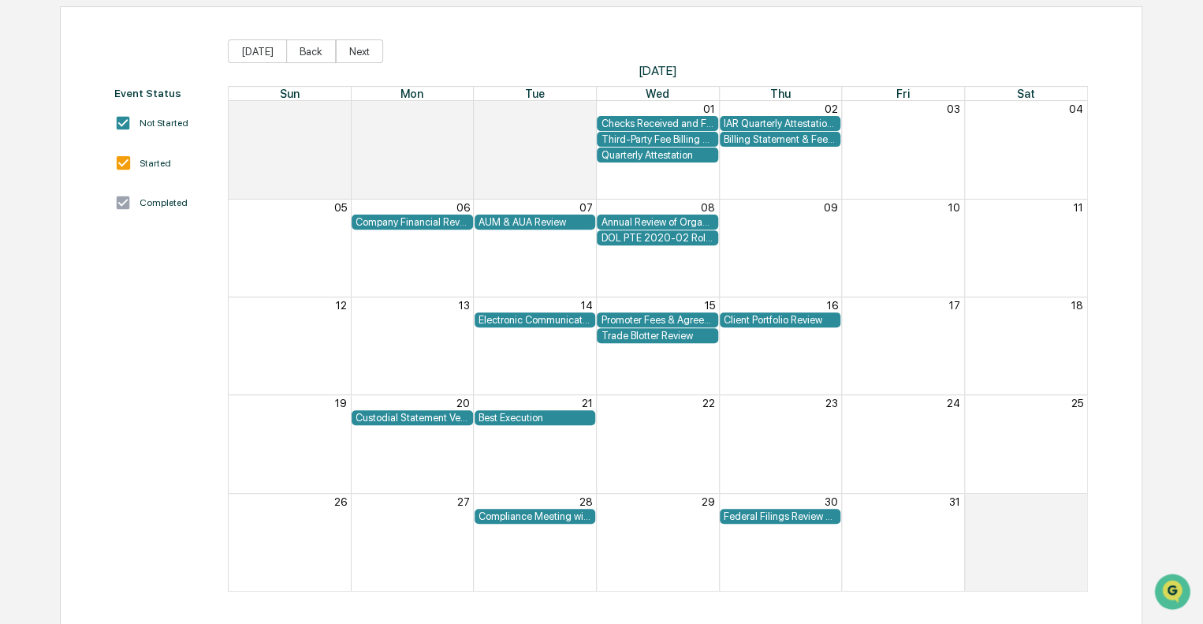
click at [695, 218] on div "Annual Review of Organizational Documents" at bounding box center [658, 222] width 114 height 12
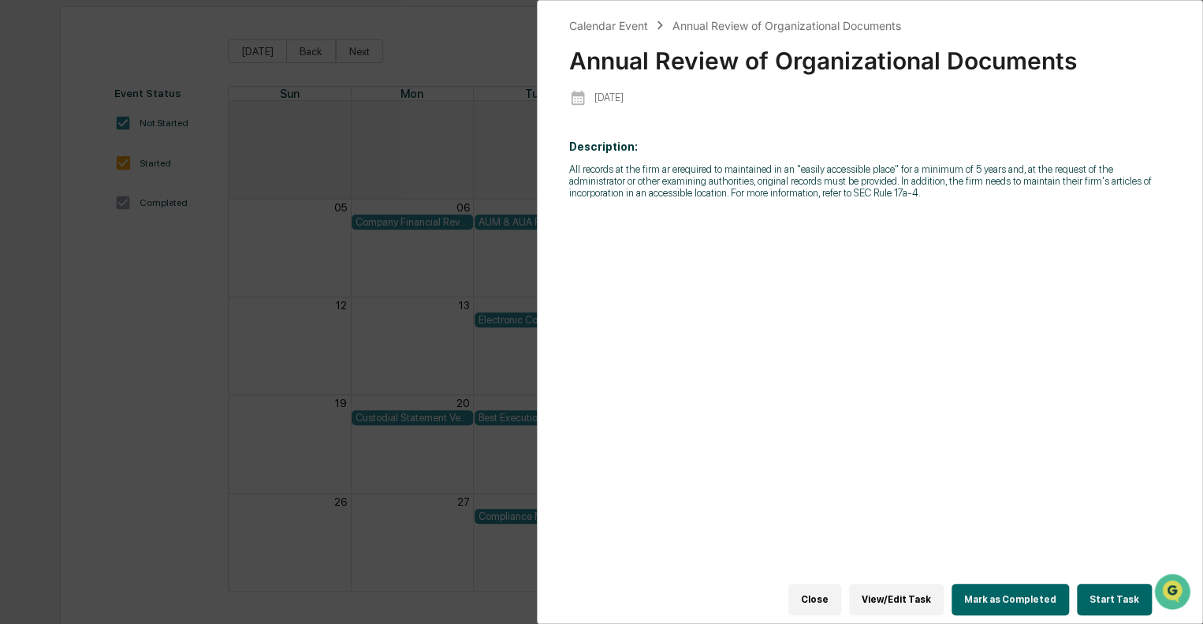
click at [831, 594] on button "Close" at bounding box center [815, 600] width 53 height 32
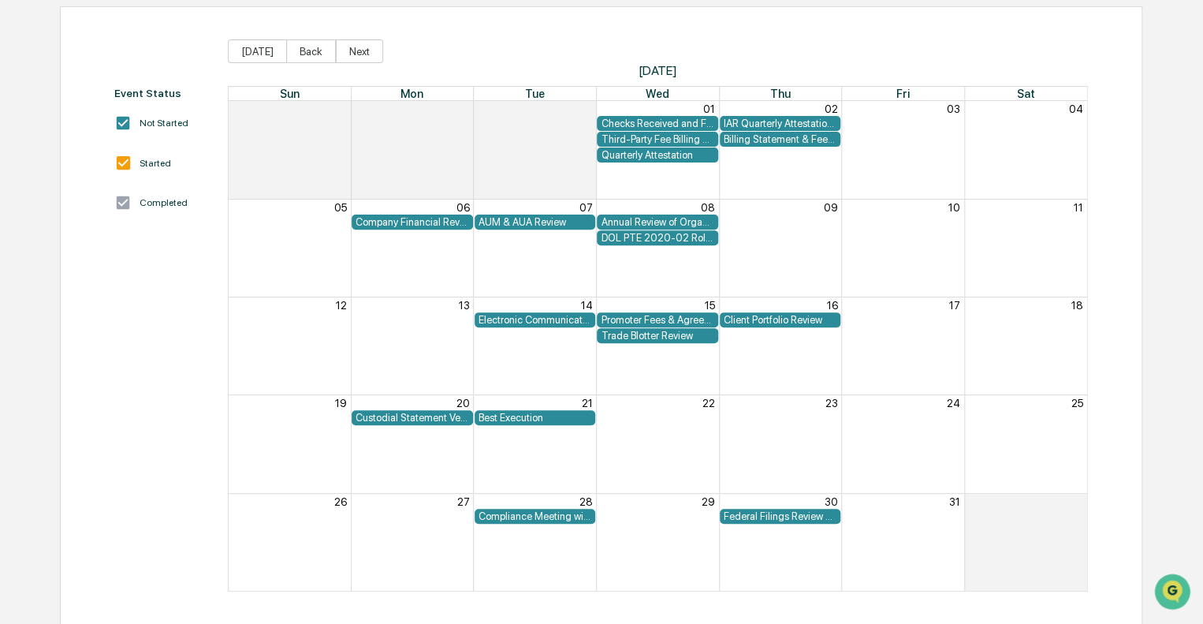
click at [666, 315] on div "Promoter Fees & Agreement Review" at bounding box center [658, 320] width 114 height 12
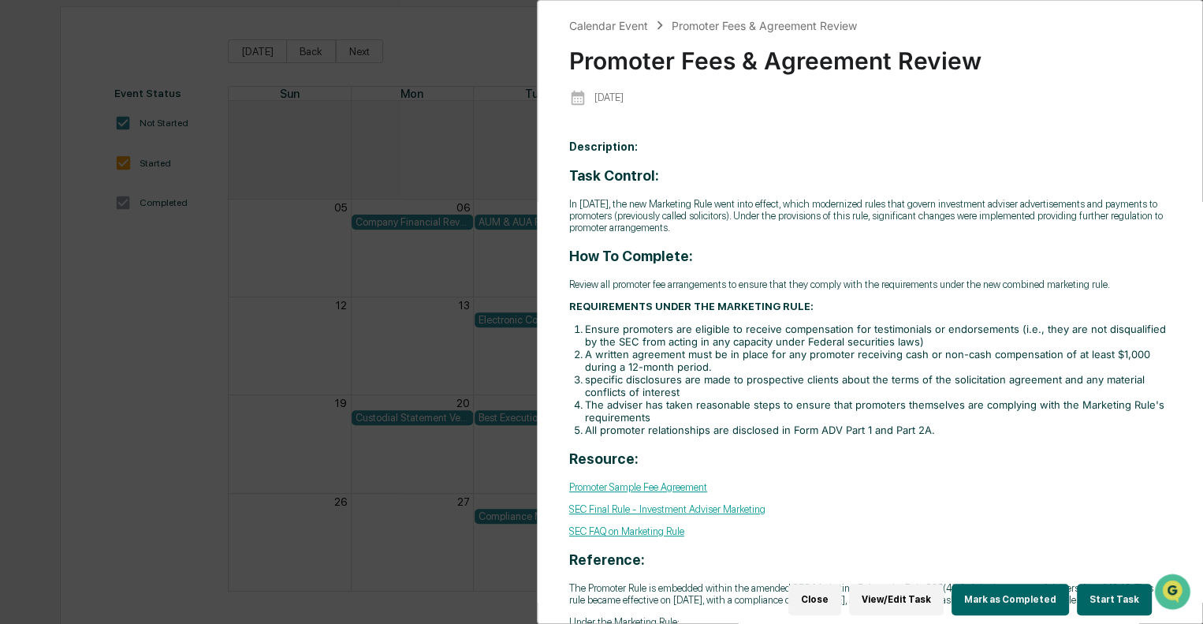
click at [830, 592] on button "Close" at bounding box center [815, 600] width 53 height 32
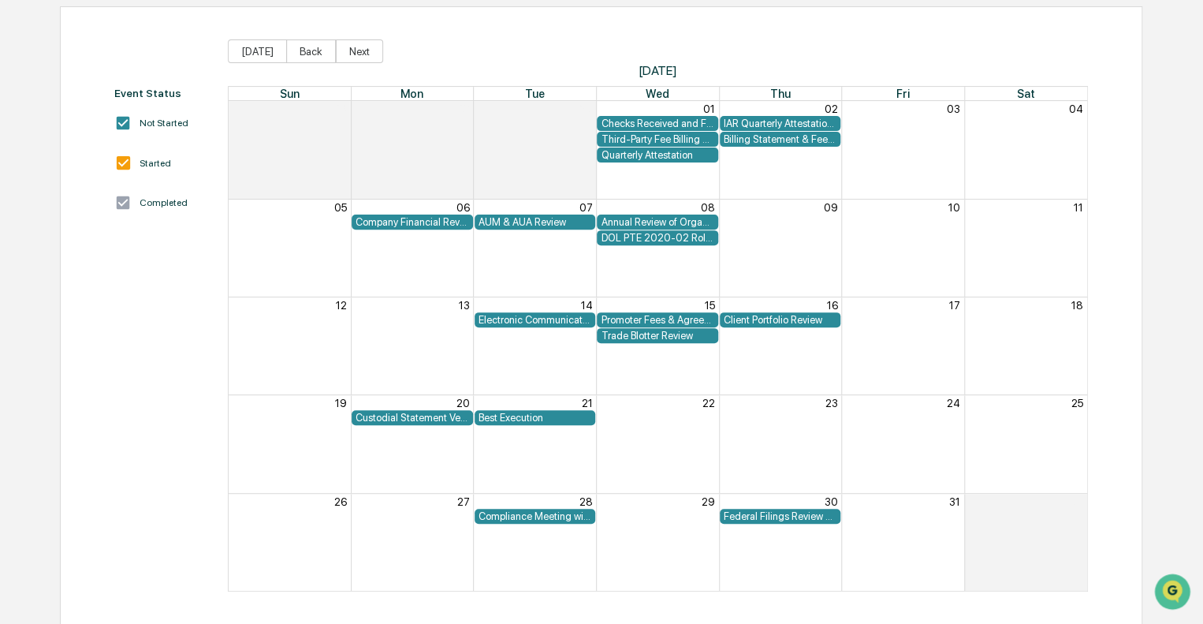
click at [778, 323] on div "Client Portfolio Review" at bounding box center [781, 320] width 114 height 12
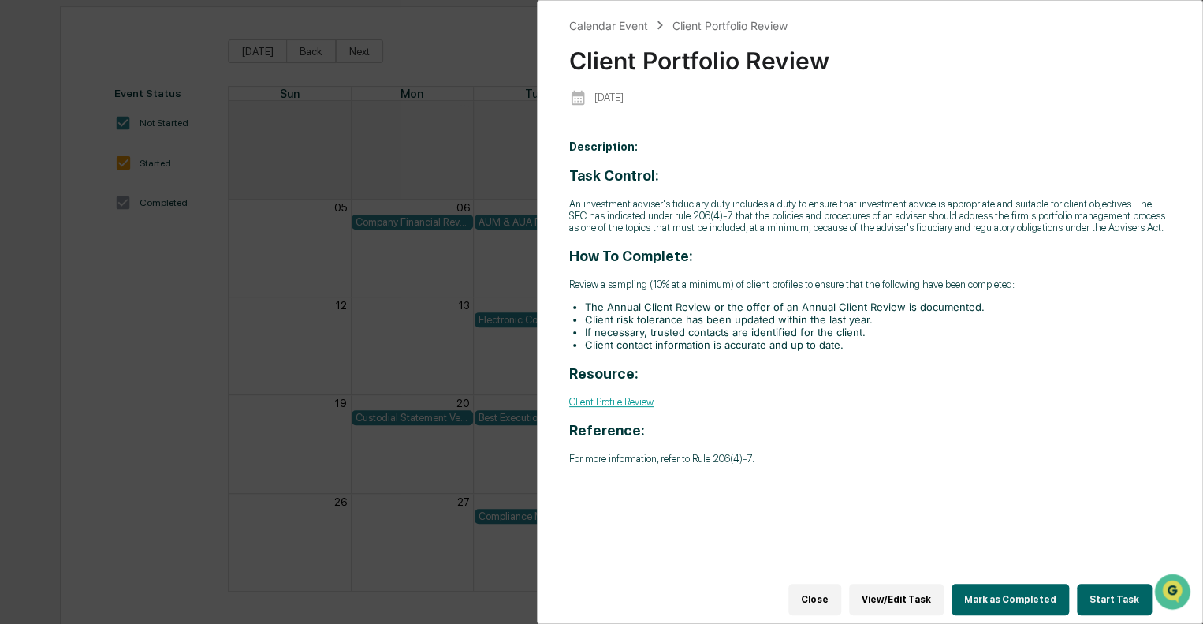
click at [830, 592] on button "Close" at bounding box center [815, 600] width 53 height 32
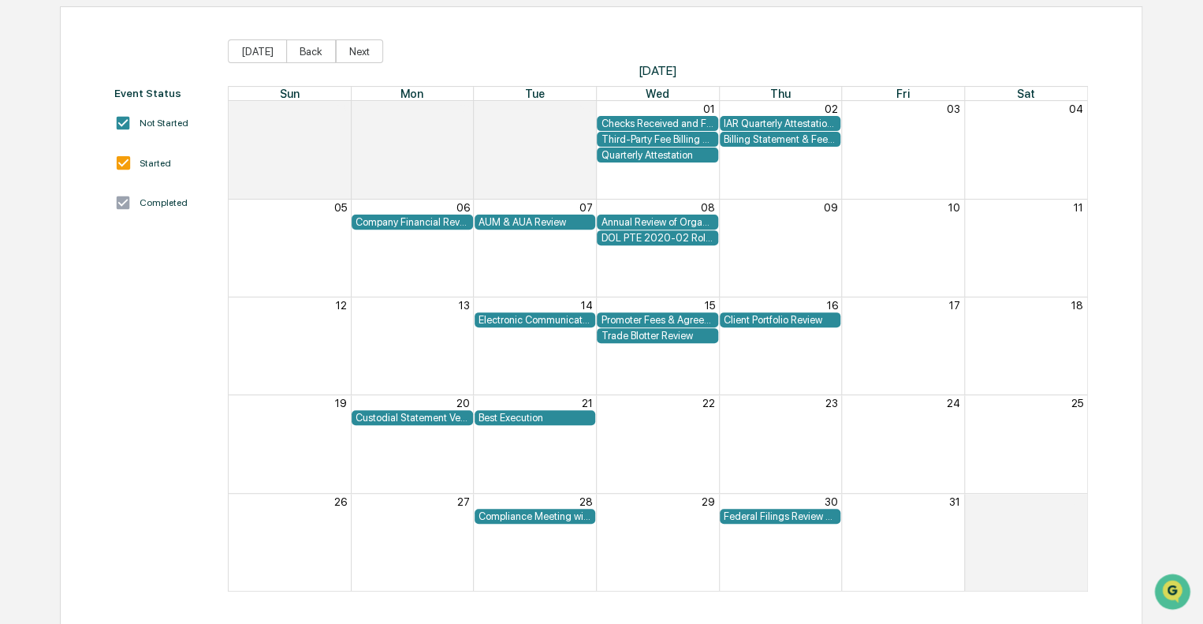
click at [421, 414] on div "Custodial Statement Verification" at bounding box center [413, 418] width 114 height 12
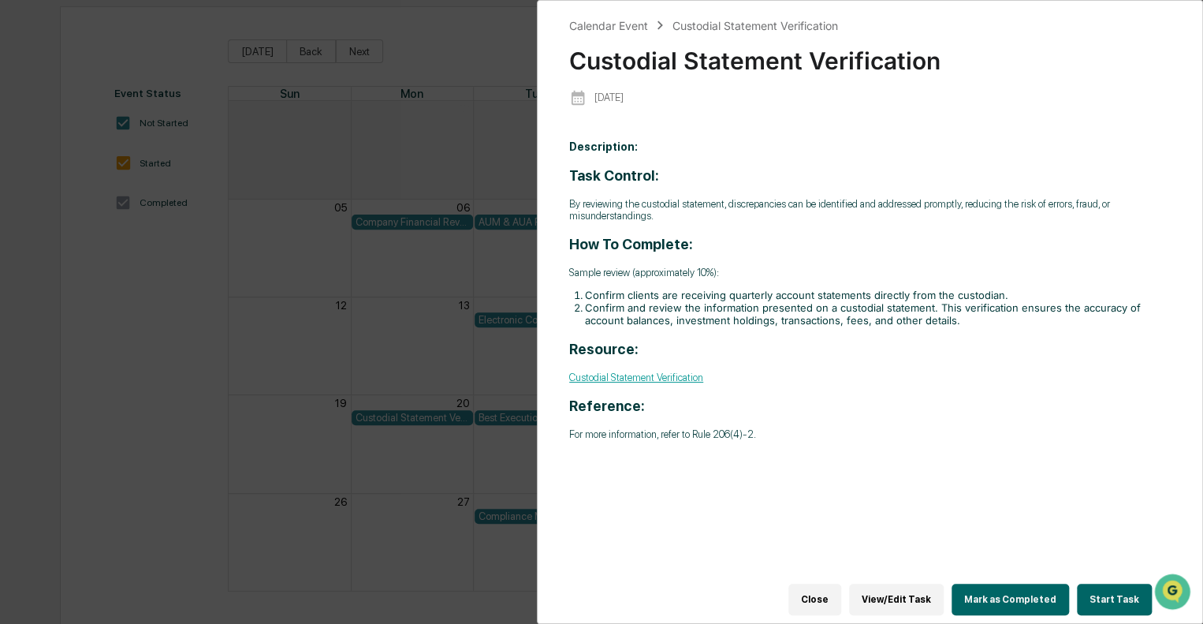
click at [606, 378] on link "Custodial Statement Verification" at bounding box center [636, 377] width 134 height 12
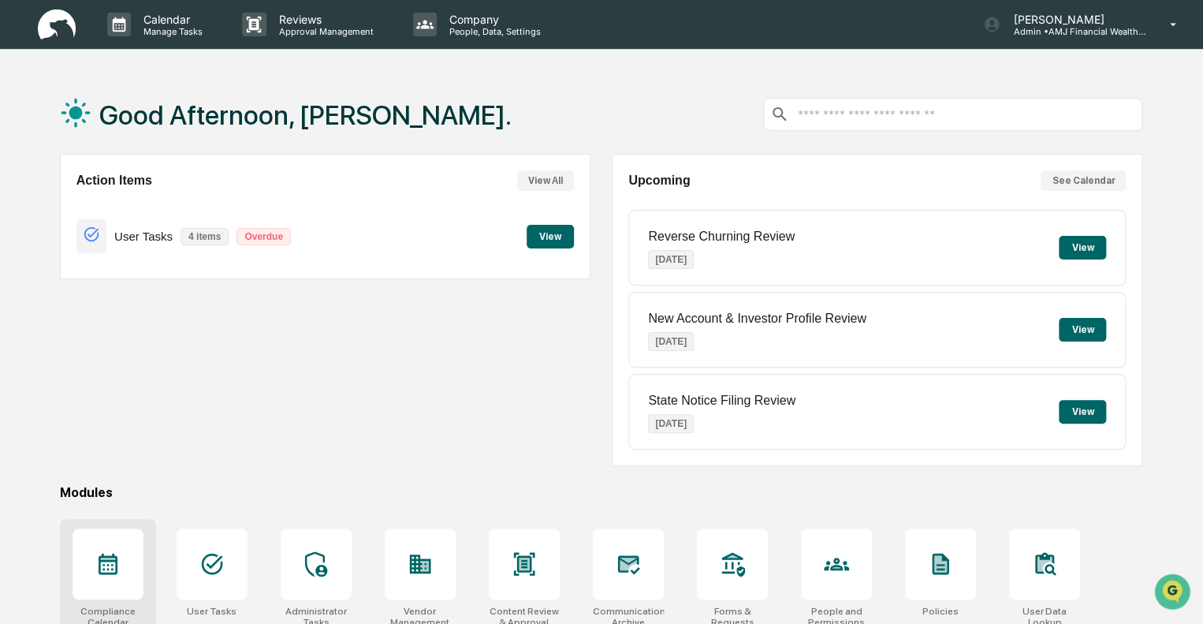
click at [101, 587] on div at bounding box center [108, 563] width 71 height 71
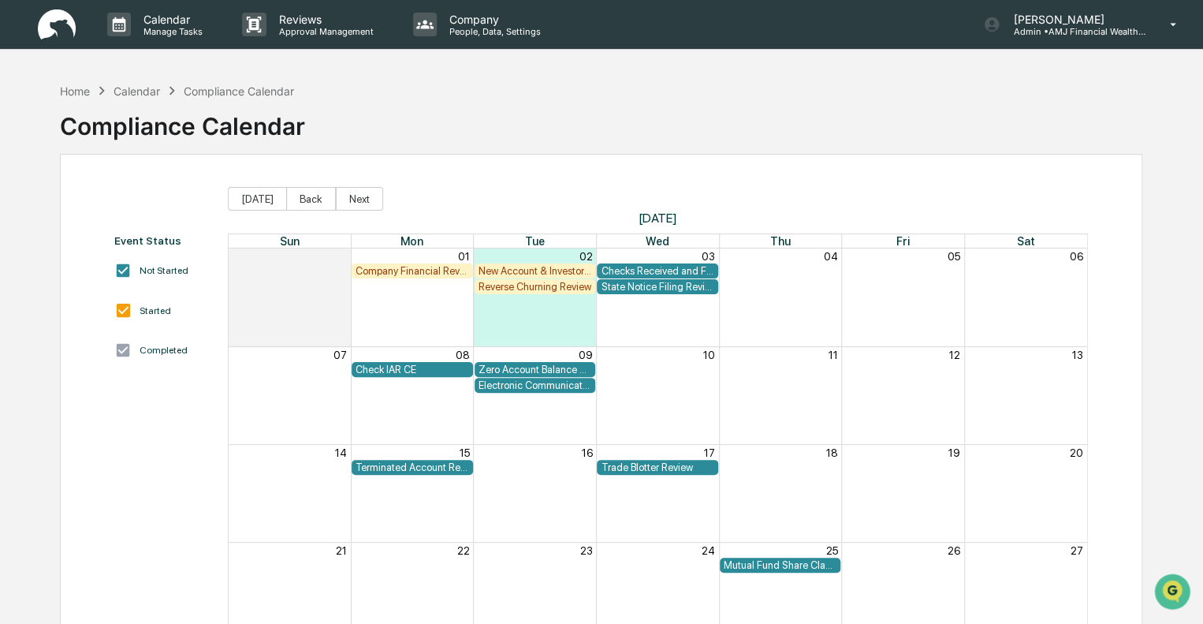
click at [356, 211] on span "[DATE]" at bounding box center [658, 218] width 860 height 15
click at [356, 203] on button "Next" at bounding box center [359, 199] width 47 height 24
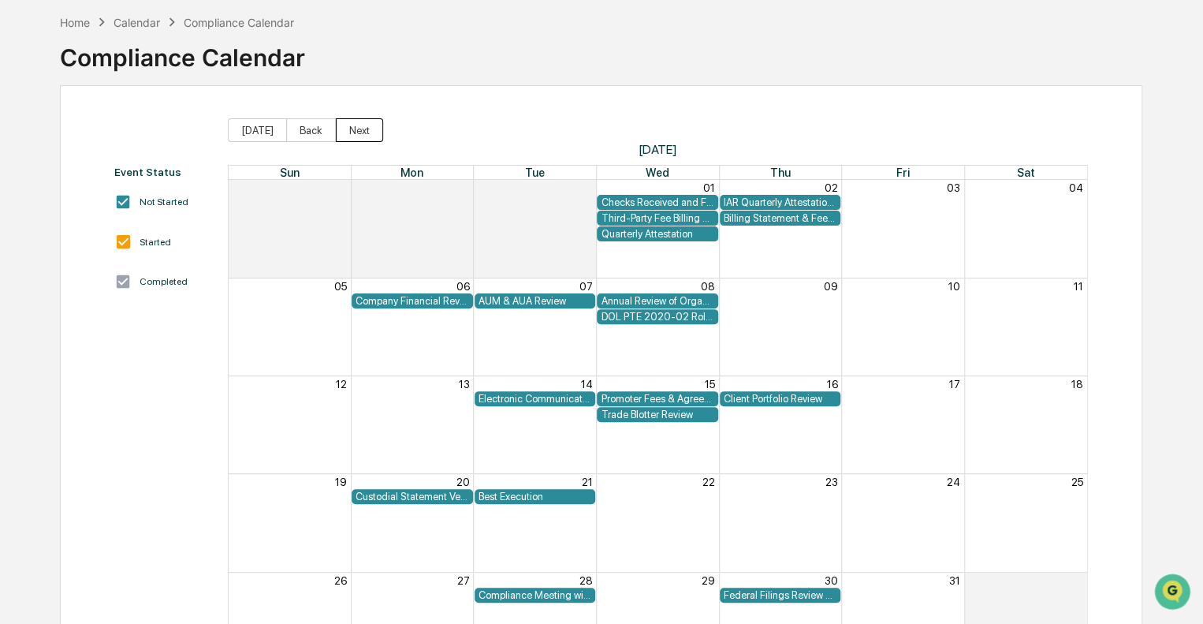
scroll to position [147, 0]
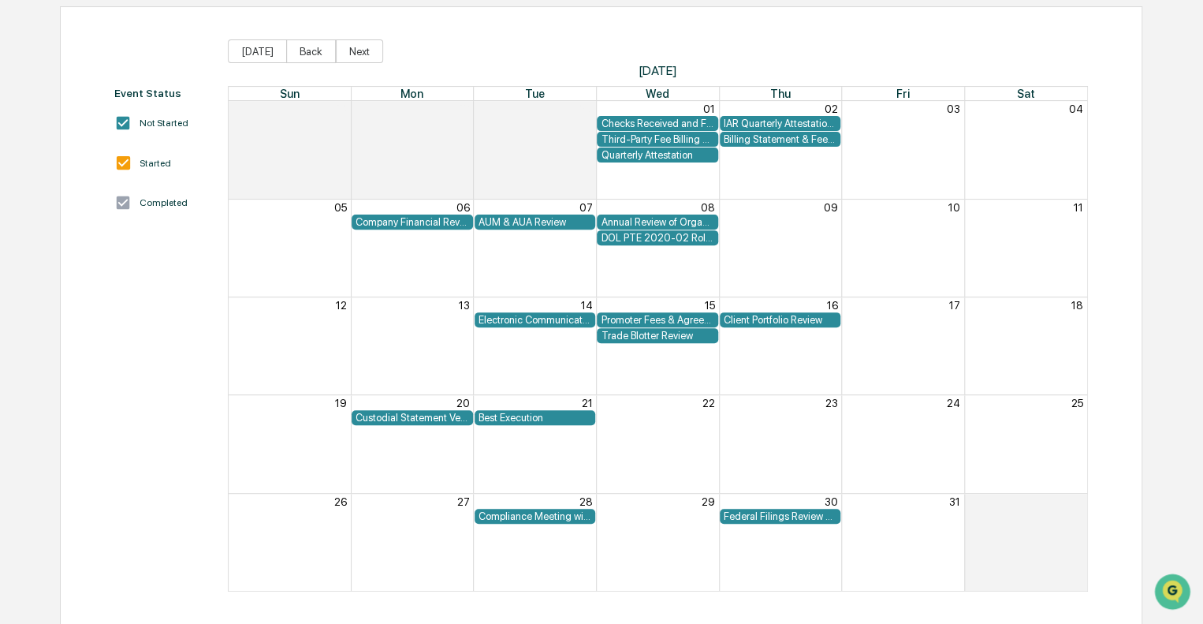
click at [448, 413] on div "Custodial Statement Verification" at bounding box center [413, 418] width 114 height 12
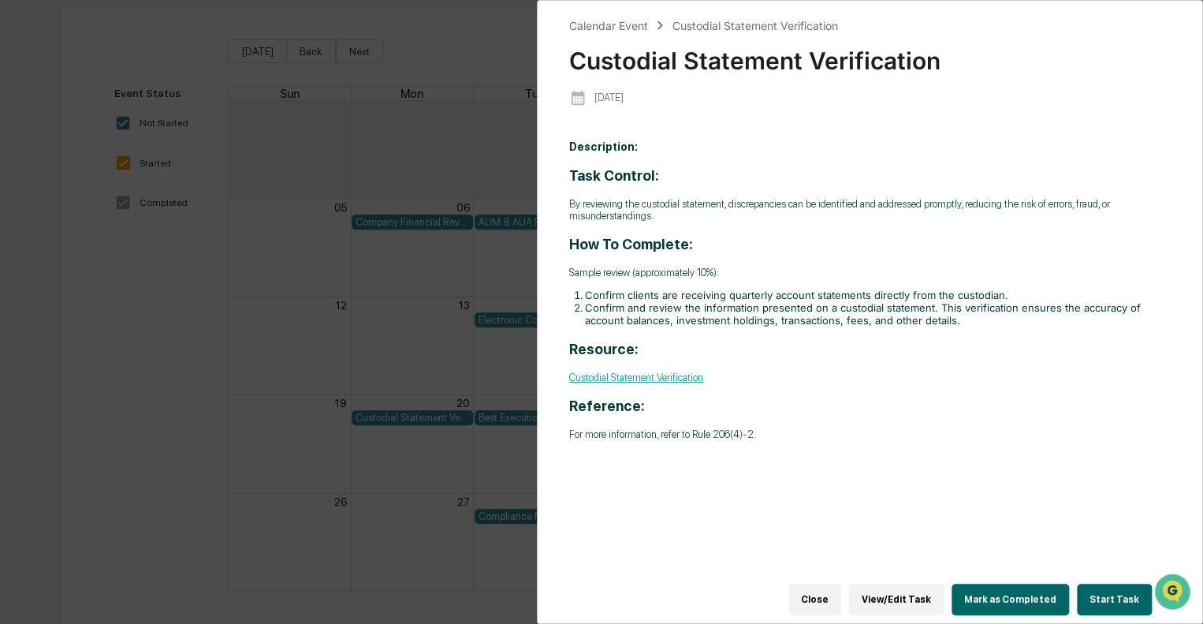
click at [828, 592] on button "Close" at bounding box center [815, 600] width 53 height 32
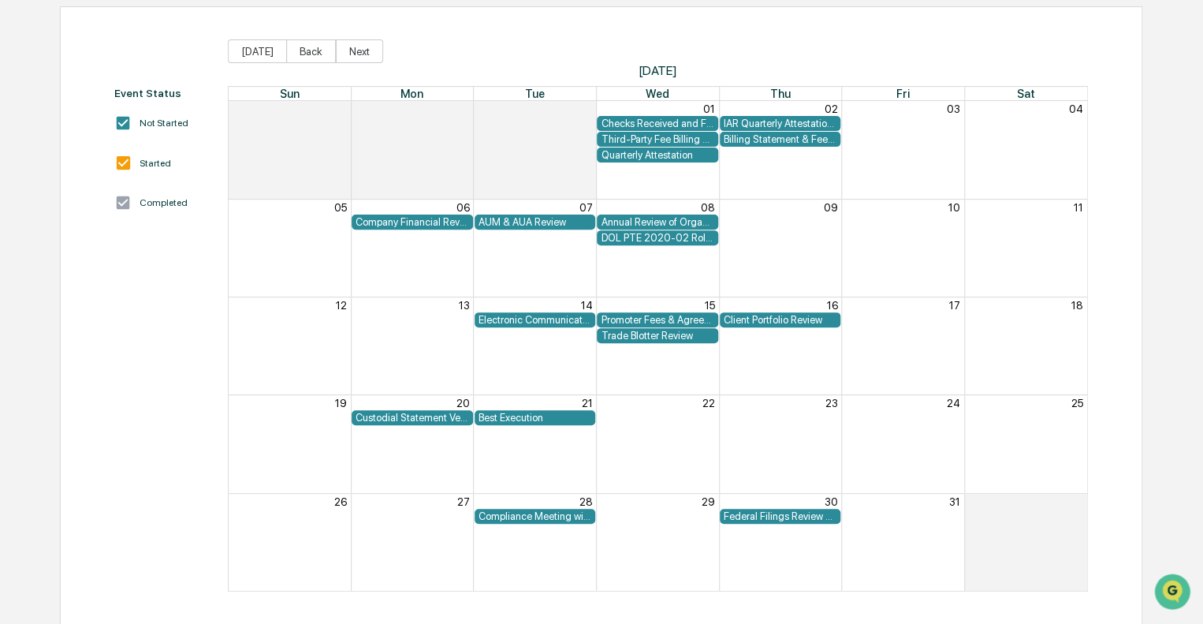
click at [529, 412] on div "Best Execution" at bounding box center [536, 418] width 114 height 12
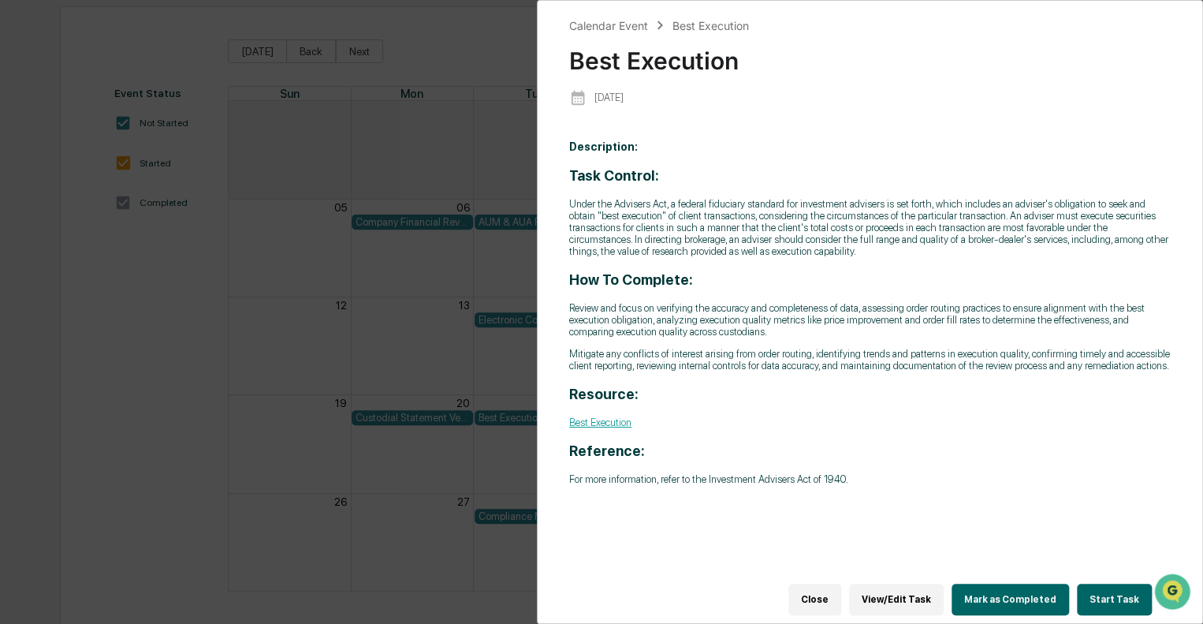
click at [836, 596] on button "Close" at bounding box center [815, 600] width 53 height 32
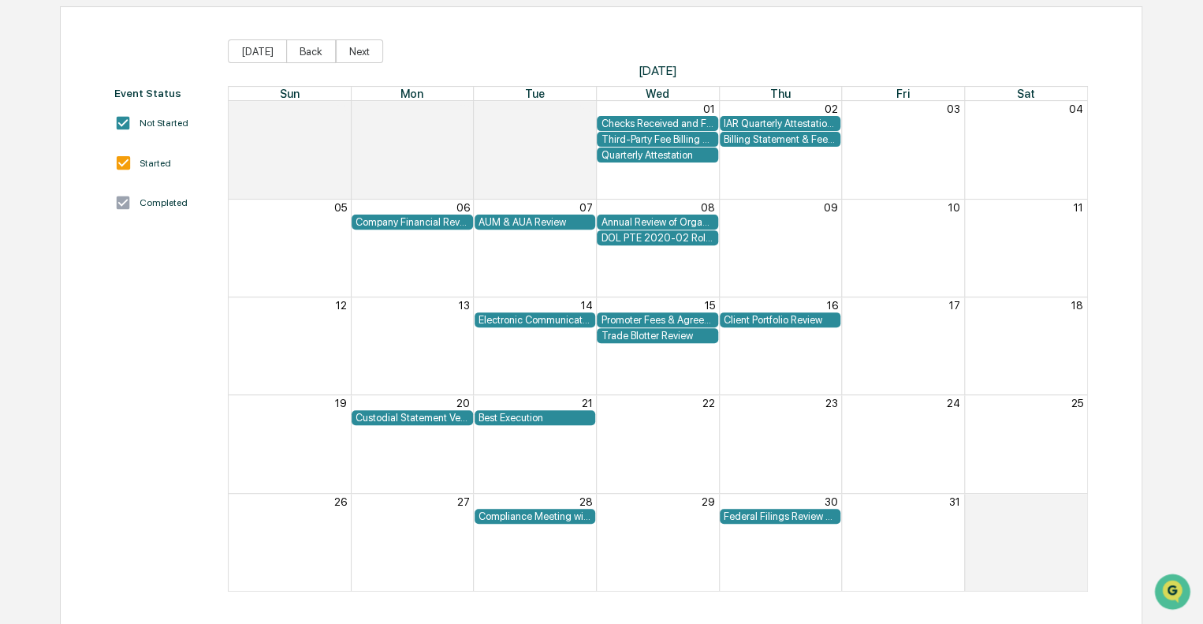
click at [514, 516] on div "Compliance Meeting with Management" at bounding box center [536, 516] width 114 height 12
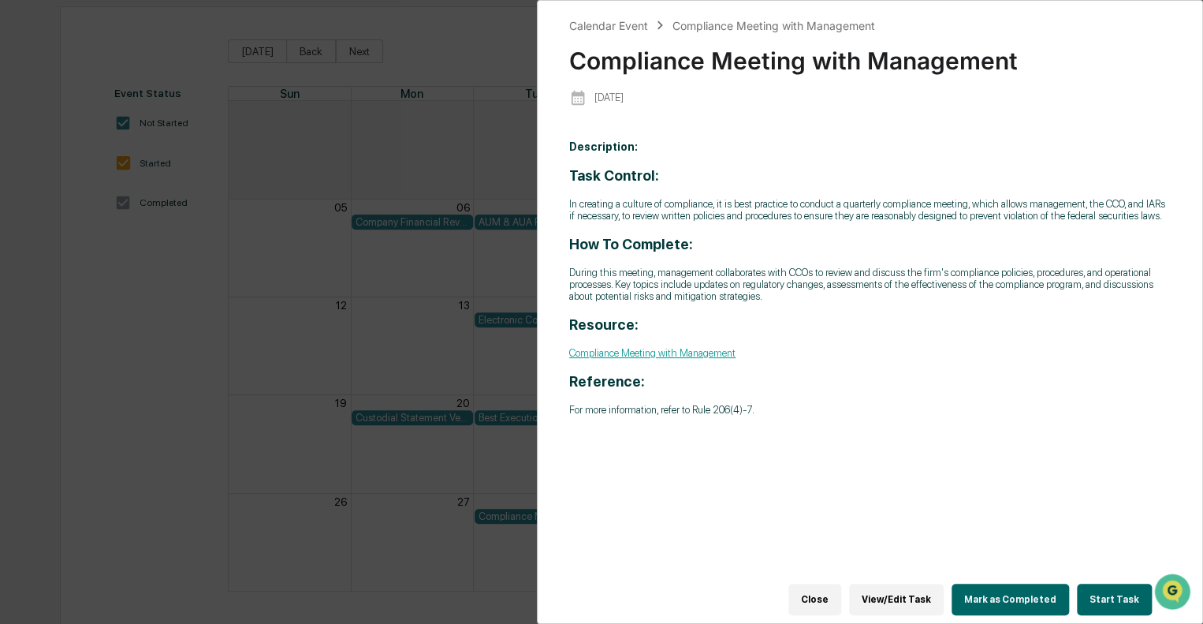
click at [872, 414] on p "For more information, refer to Rule 206(4)-7." at bounding box center [870, 410] width 602 height 12
click at [836, 584] on button "Close" at bounding box center [815, 600] width 53 height 32
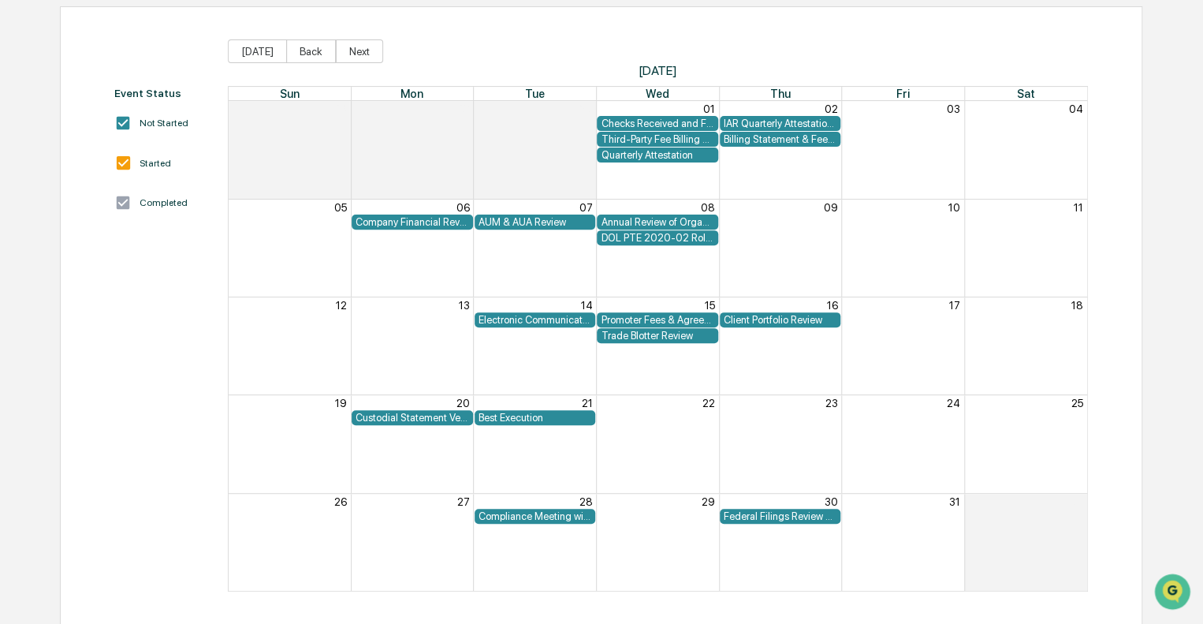
click at [789, 515] on div "Federal Filings Review - 13F" at bounding box center [781, 516] width 114 height 12
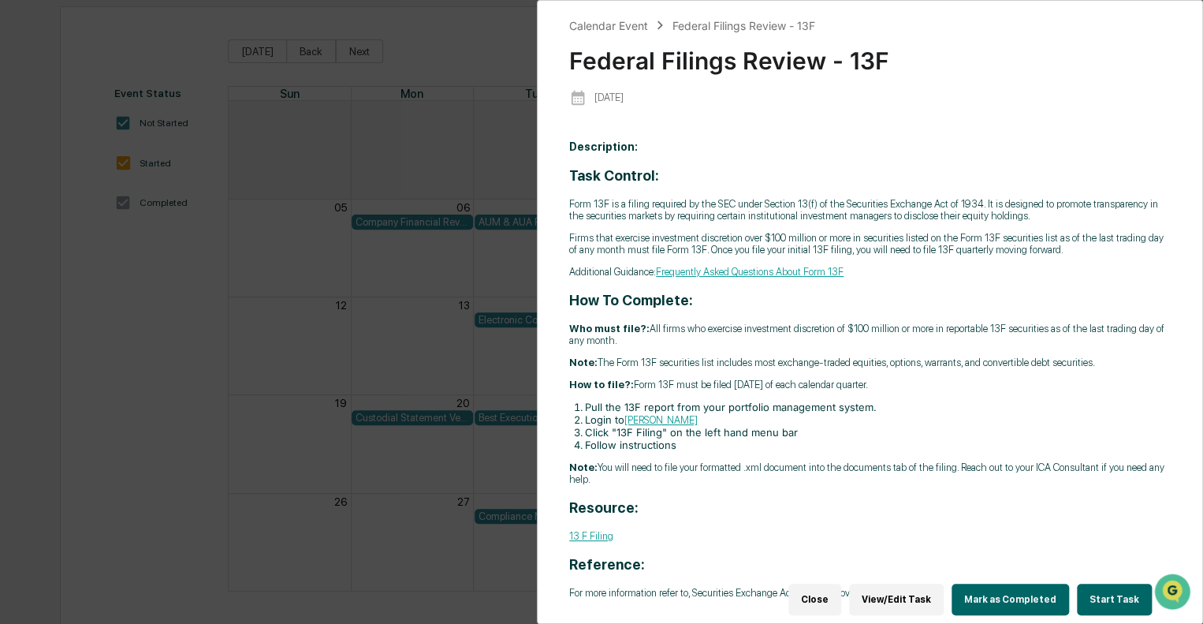
click at [837, 588] on button "Close" at bounding box center [815, 600] width 53 height 32
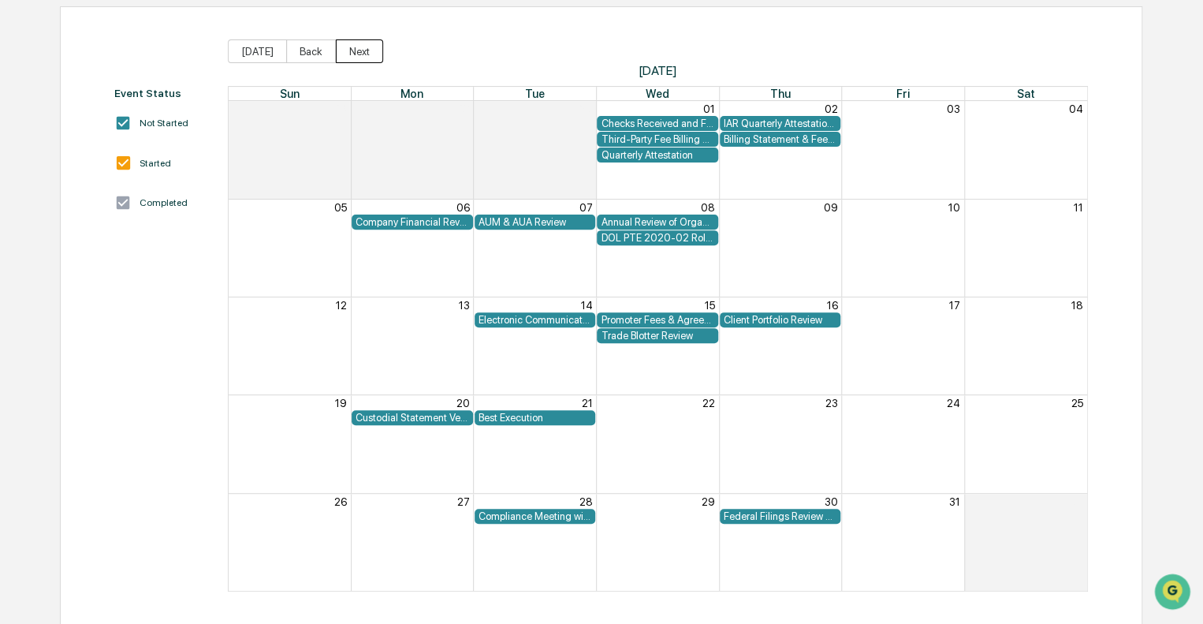
click at [360, 54] on button "Next" at bounding box center [359, 51] width 47 height 24
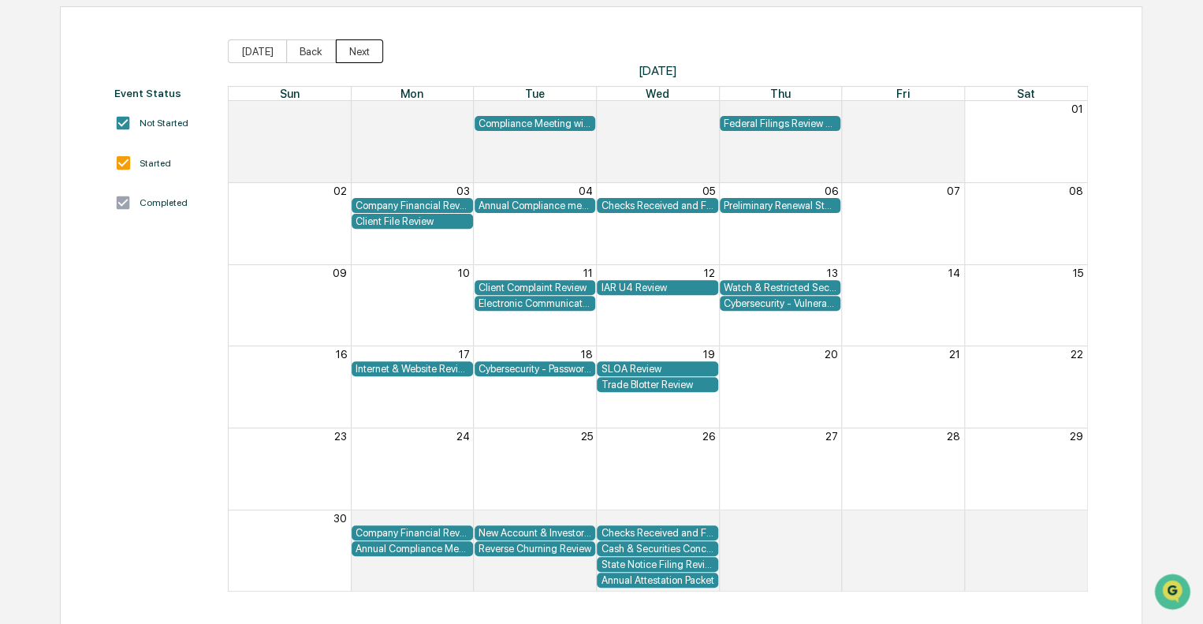
click at [347, 50] on button "Next" at bounding box center [359, 51] width 47 height 24
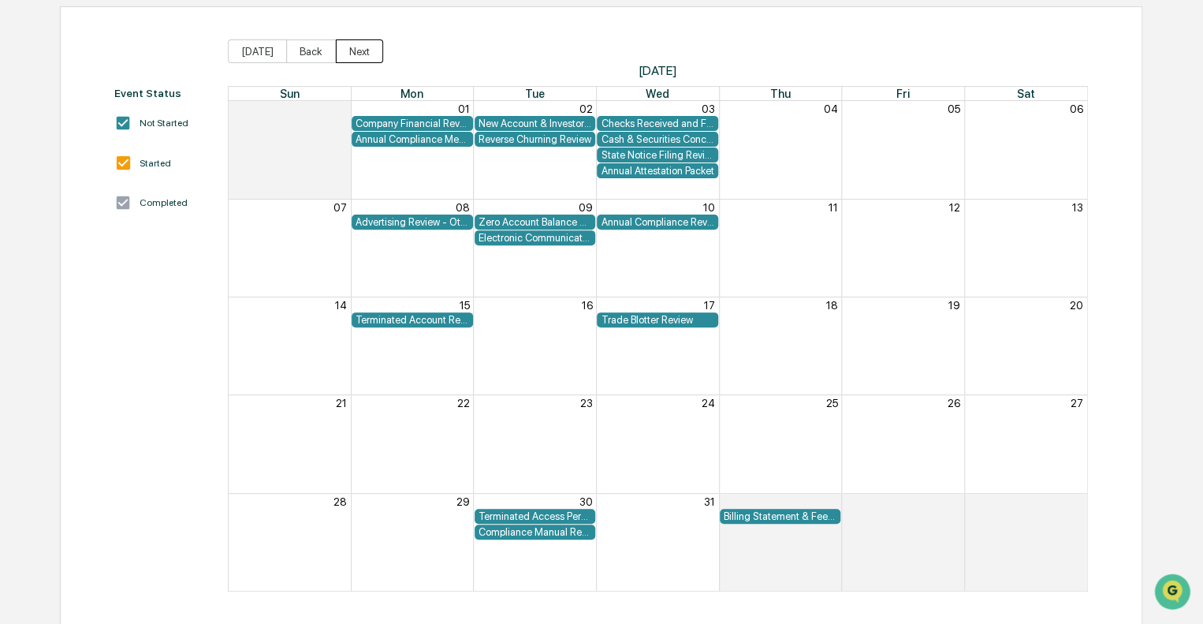
click at [353, 47] on button "Next" at bounding box center [359, 51] width 47 height 24
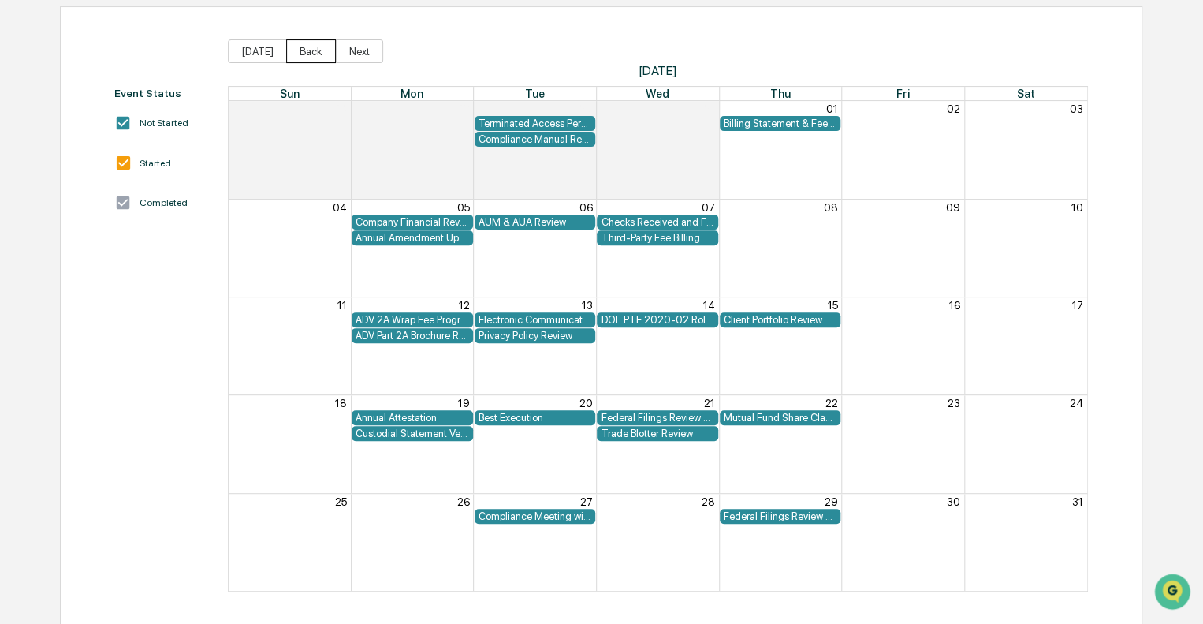
click at [291, 48] on button "Back" at bounding box center [311, 51] width 50 height 24
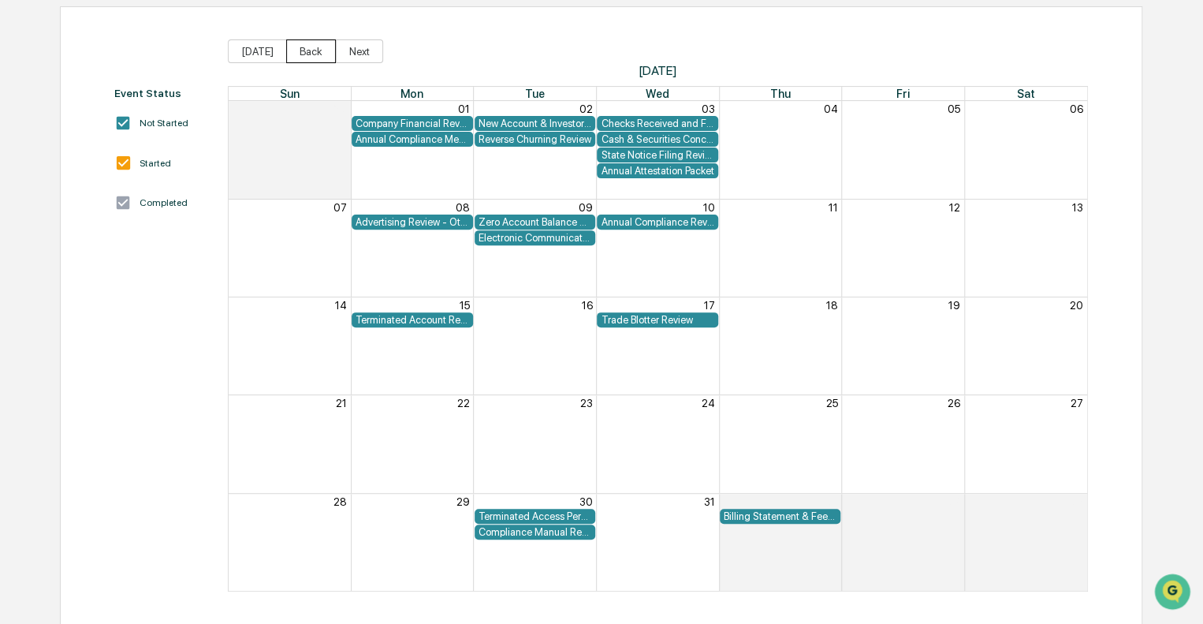
click at [291, 48] on button "Back" at bounding box center [311, 51] width 50 height 24
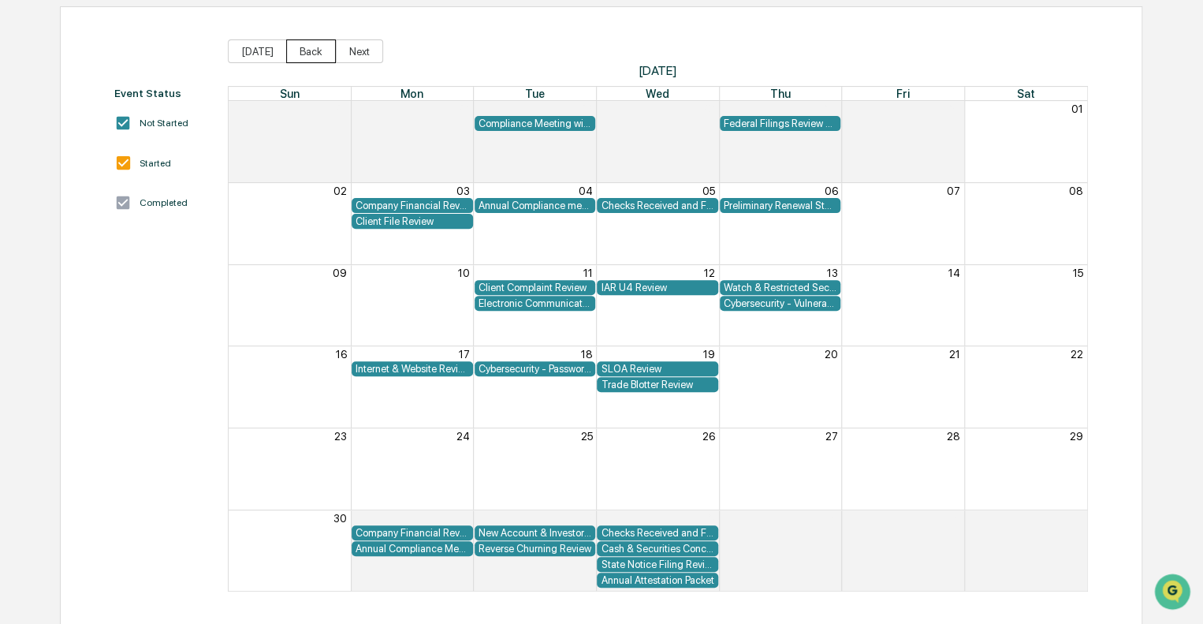
click at [291, 48] on button "Back" at bounding box center [311, 51] width 50 height 24
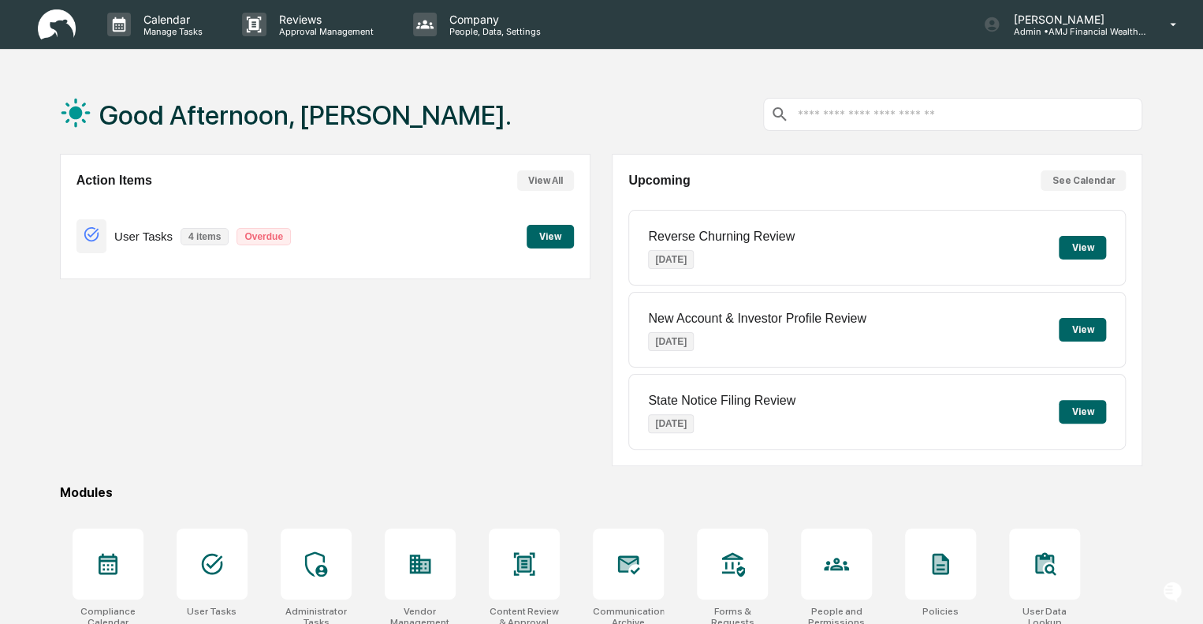
click at [864, 114] on input "text" at bounding box center [966, 114] width 340 height 15
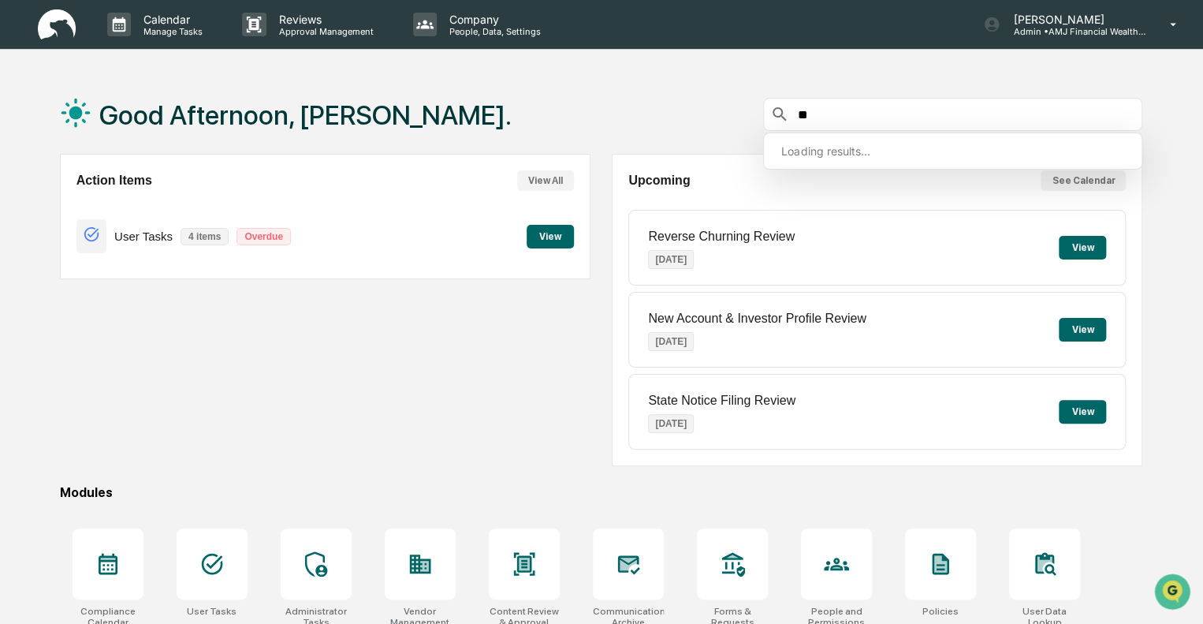
type input "*"
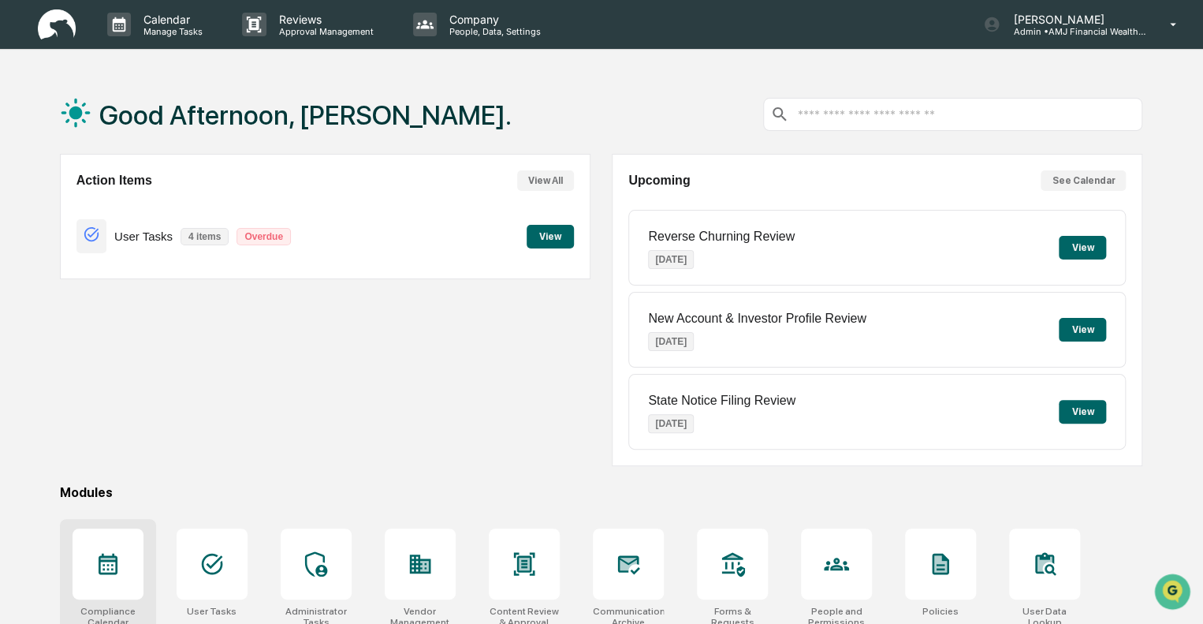
click at [110, 571] on icon at bounding box center [108, 564] width 19 height 21
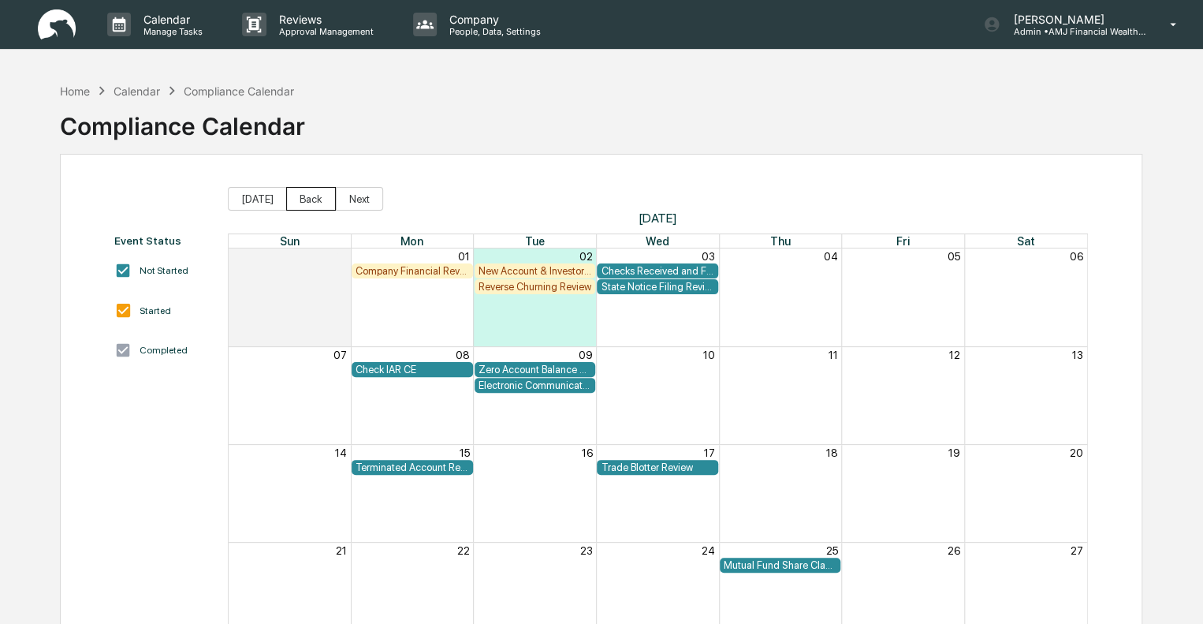
click at [309, 195] on button "Back" at bounding box center [311, 199] width 50 height 24
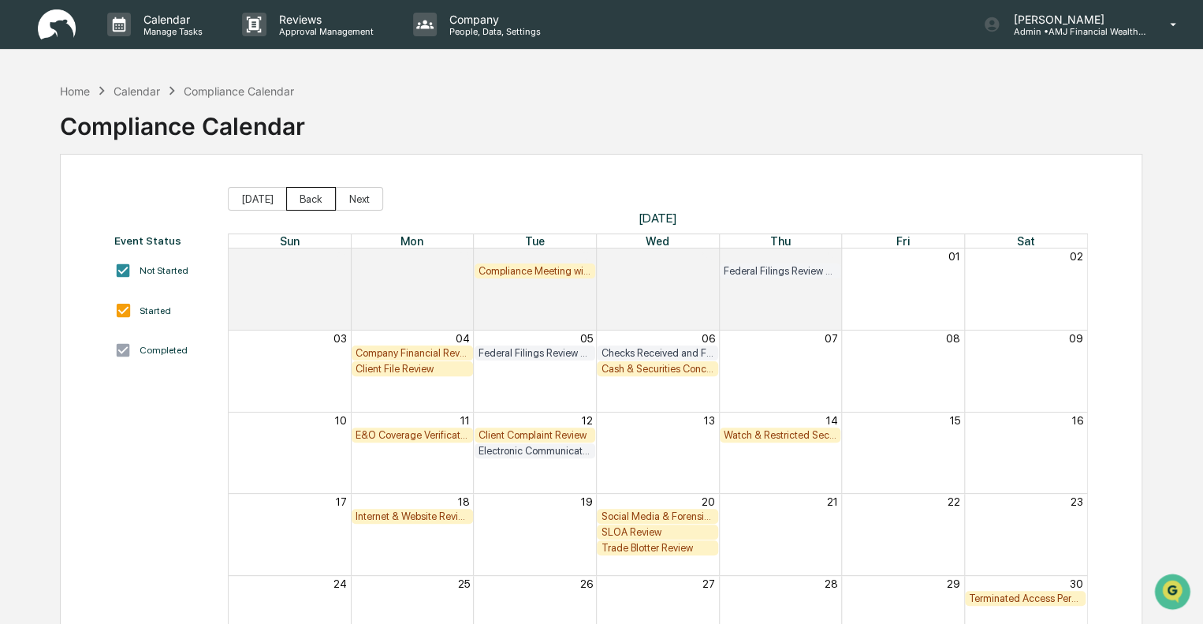
click at [309, 195] on button "Back" at bounding box center [311, 199] width 50 height 24
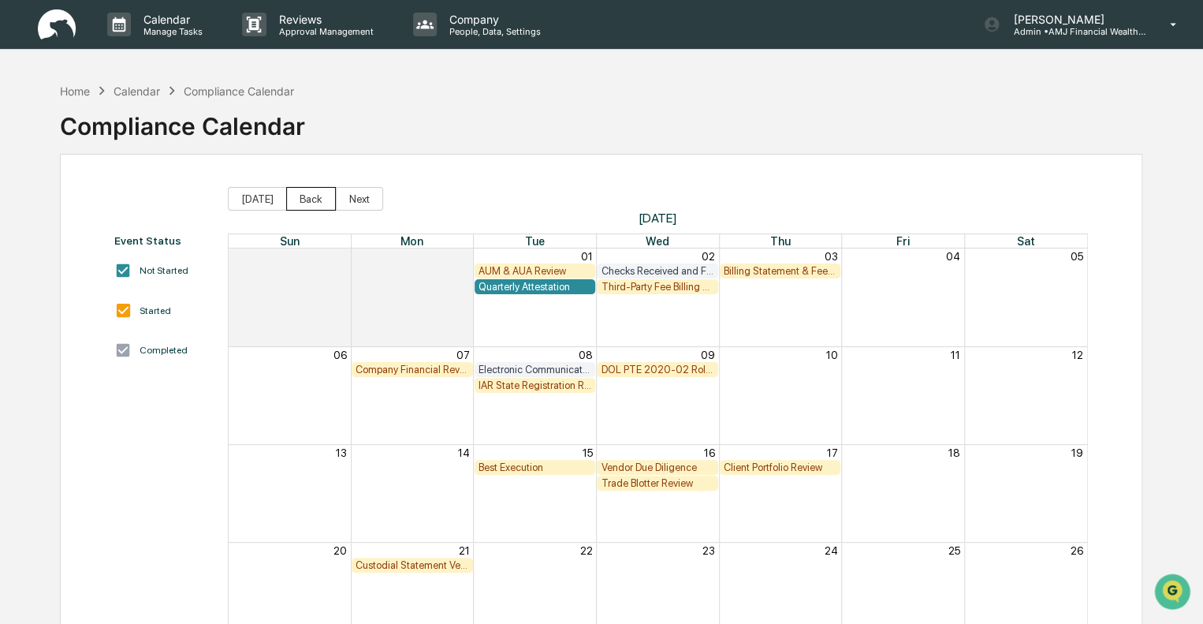
click at [309, 195] on button "Back" at bounding box center [311, 199] width 50 height 24
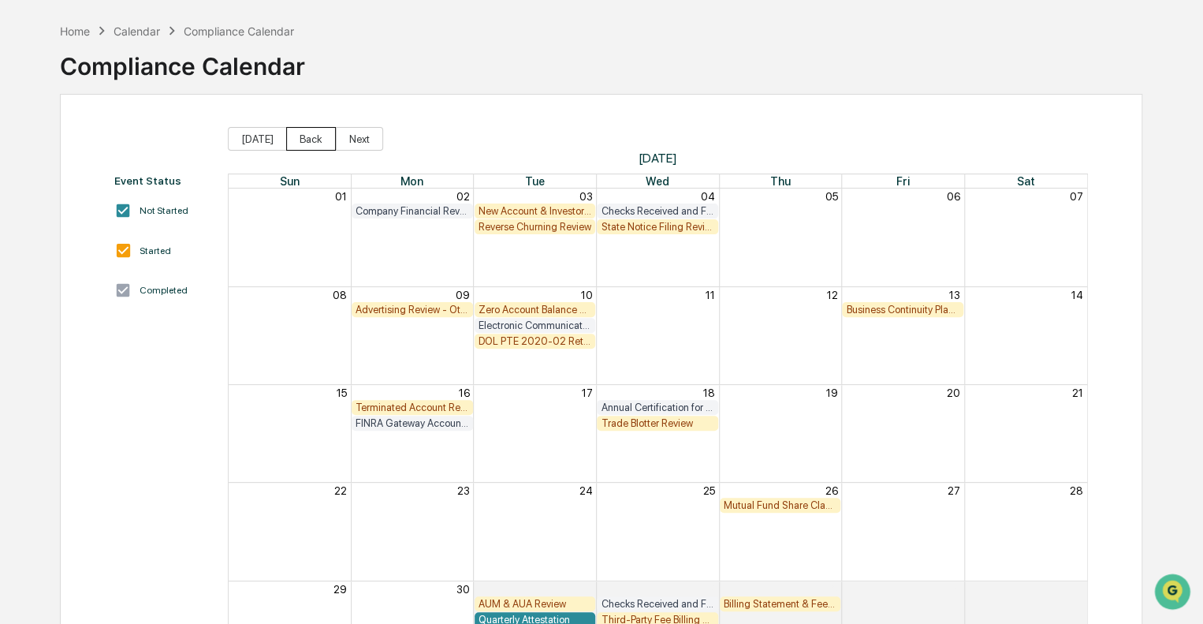
scroll to position [147, 0]
